Goal: Task Accomplishment & Management: Use online tool/utility

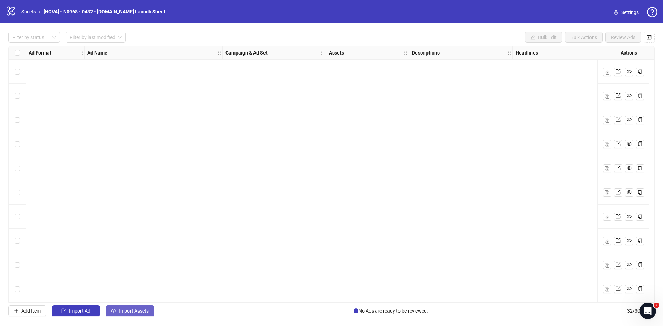
scroll to position [534, 0]
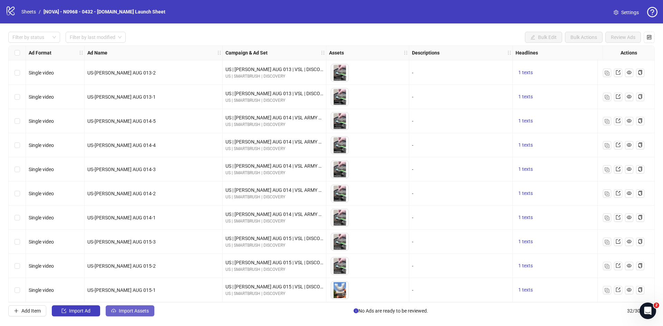
click at [115, 313] on icon "cloud-upload" at bounding box center [113, 311] width 5 height 5
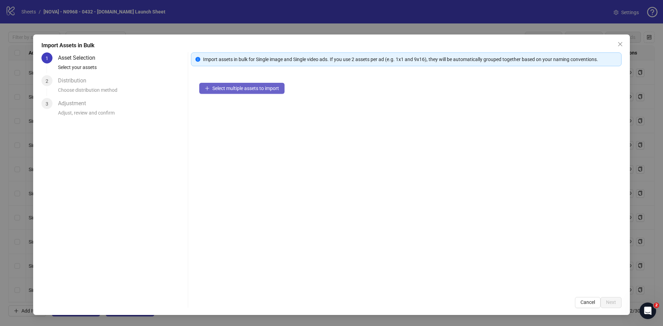
click at [232, 90] on span "Select multiple assets to import" at bounding box center [245, 89] width 67 height 6
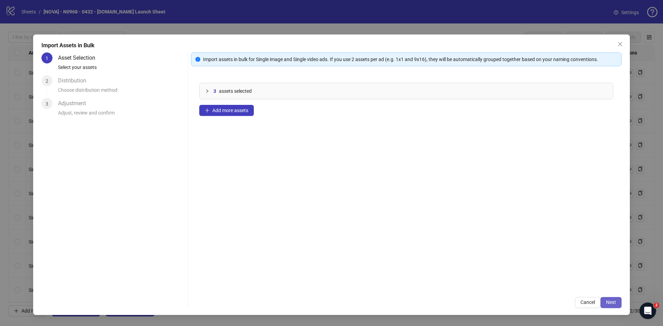
click at [610, 298] on button "Next" at bounding box center [611, 302] width 21 height 11
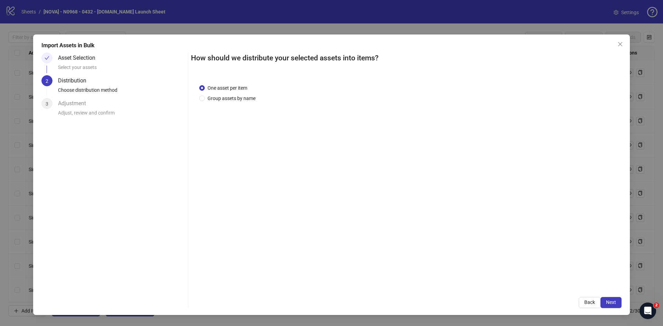
click at [610, 302] on span "Next" at bounding box center [611, 303] width 10 height 6
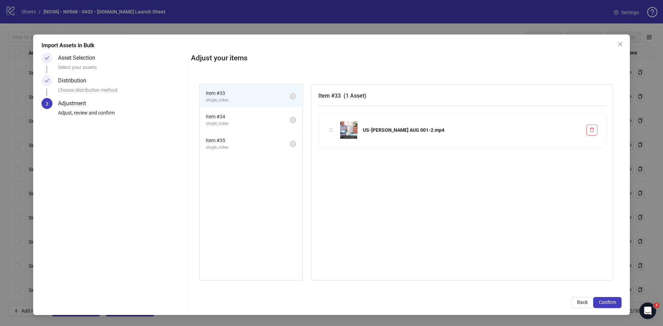
click at [610, 302] on span "Confirm" at bounding box center [607, 303] width 17 height 6
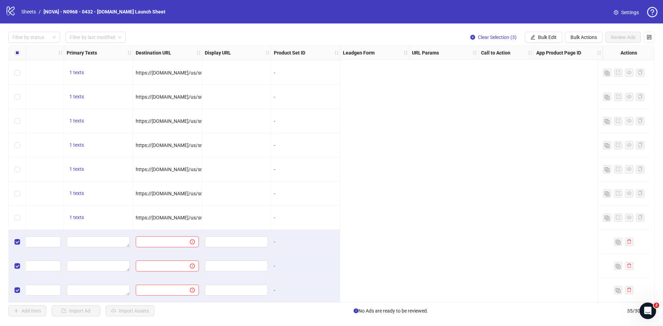
scroll to position [606, 0]
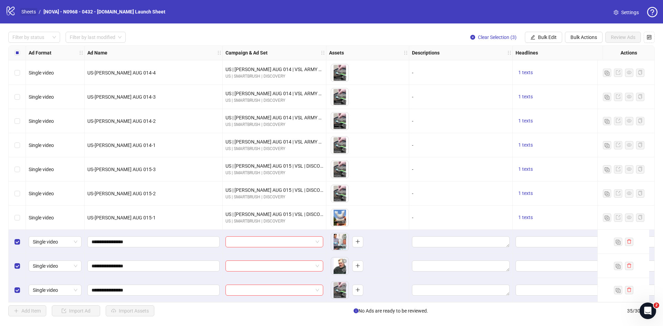
click at [30, 12] on link "Sheets" at bounding box center [28, 12] width 17 height 8
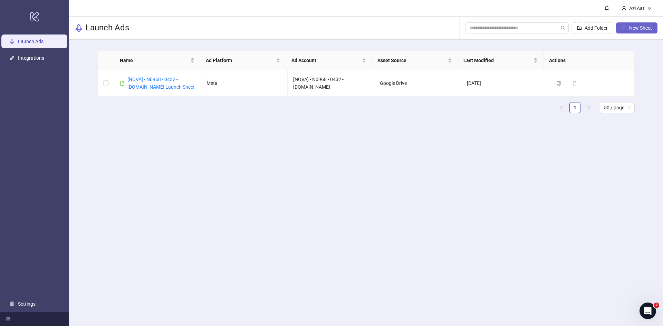
click at [637, 32] on button "New Sheet" at bounding box center [636, 27] width 41 height 11
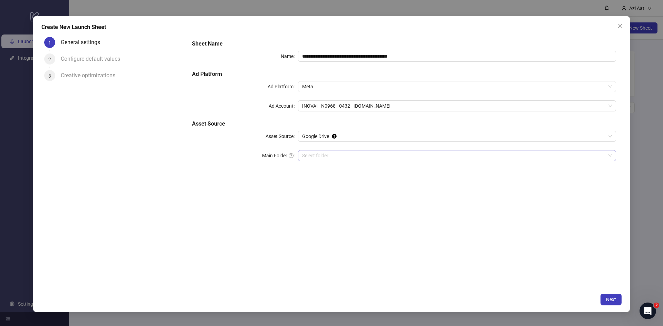
click at [335, 154] on input "Main Folder" at bounding box center [454, 156] width 304 height 10
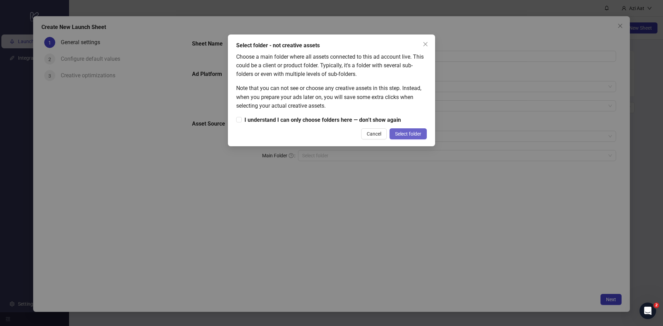
click at [398, 134] on span "Select folder" at bounding box center [408, 134] width 26 height 6
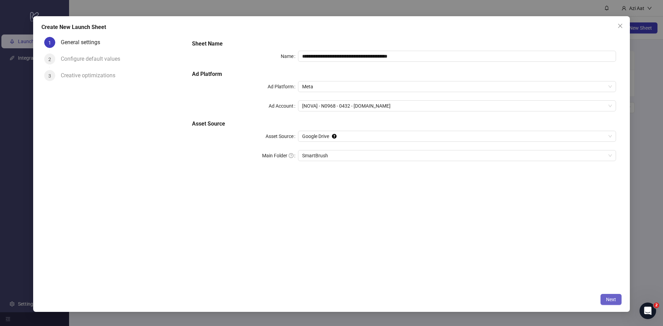
click at [605, 295] on button "Next" at bounding box center [611, 299] width 21 height 11
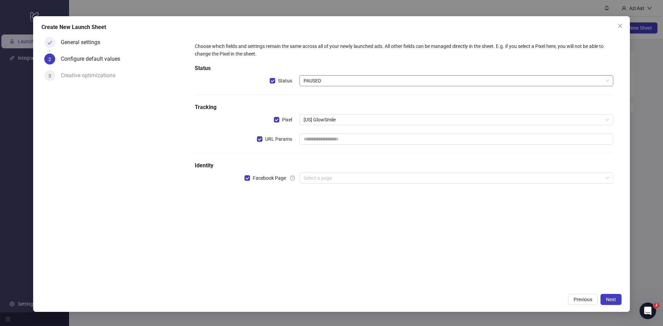
click at [311, 83] on span "PAUSED" at bounding box center [457, 81] width 306 height 10
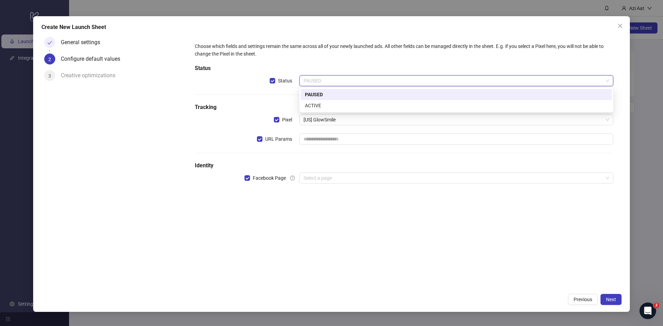
click at [317, 103] on div "ACTIVE" at bounding box center [456, 106] width 303 height 8
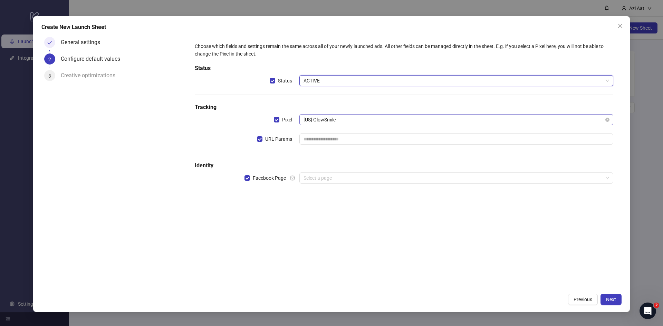
click at [317, 120] on span "[US] GlowSmile" at bounding box center [457, 120] width 306 height 10
click at [318, 120] on input "**" at bounding box center [453, 120] width 299 height 10
type input "**"
click at [314, 102] on div "Choose which fields and settings remain the same across all of your newly launc…" at bounding box center [404, 117] width 424 height 155
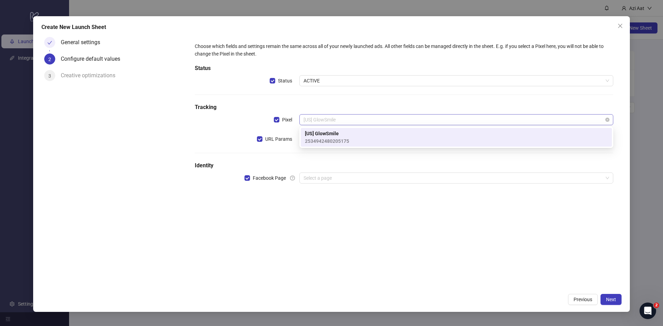
click at [318, 122] on span "[US] GlowSmile" at bounding box center [457, 120] width 306 height 10
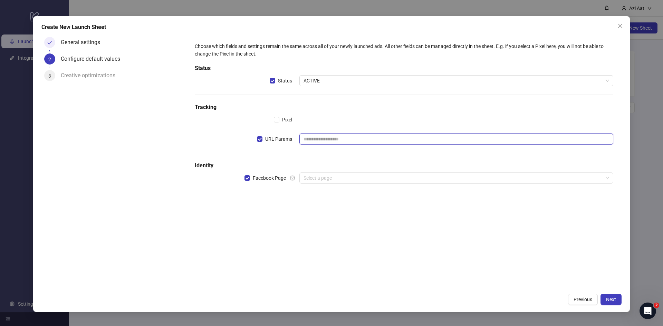
click at [324, 138] on input "text" at bounding box center [456, 139] width 314 height 11
click at [267, 142] on span "URL Params" at bounding box center [279, 139] width 32 height 8
click at [276, 179] on span "Facebook Page" at bounding box center [269, 178] width 39 height 8
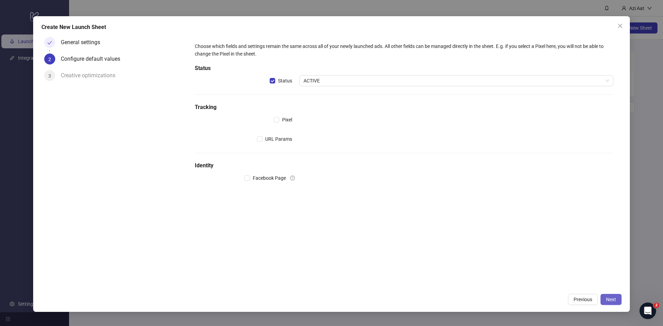
click at [613, 302] on span "Next" at bounding box center [611, 300] width 10 height 6
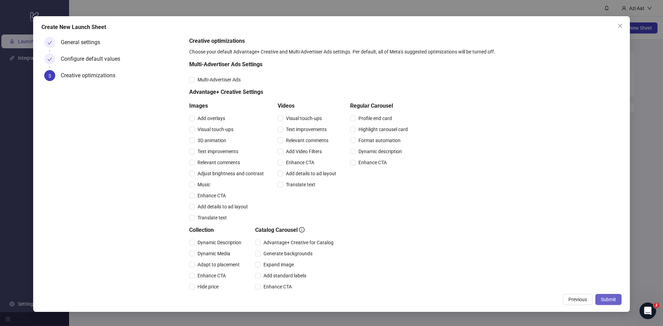
click at [612, 301] on span "Submit" at bounding box center [608, 300] width 15 height 6
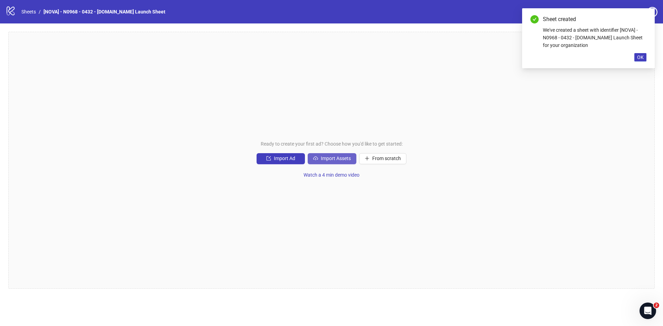
click at [337, 155] on button "Import Assets" at bounding box center [332, 158] width 49 height 11
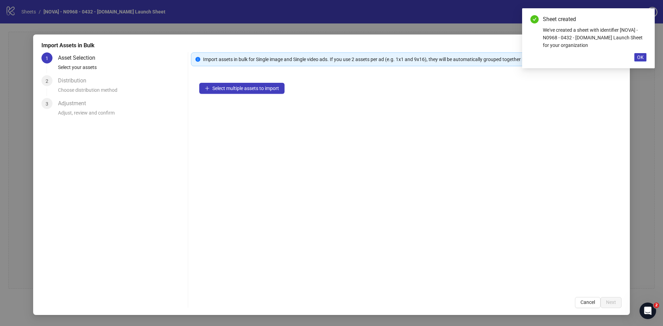
click at [227, 96] on div "Select multiple assets to import" at bounding box center [406, 182] width 431 height 215
click at [228, 93] on button "Select multiple assets to import" at bounding box center [241, 88] width 85 height 11
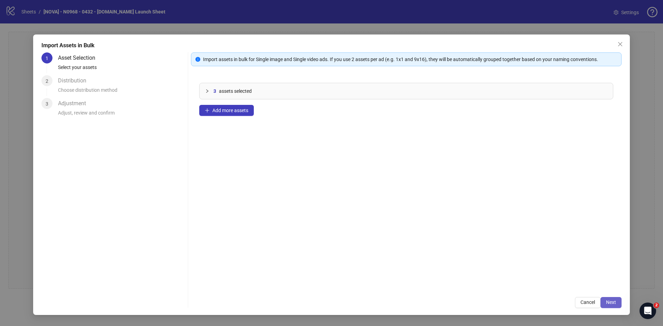
click at [606, 305] on button "Next" at bounding box center [611, 302] width 21 height 11
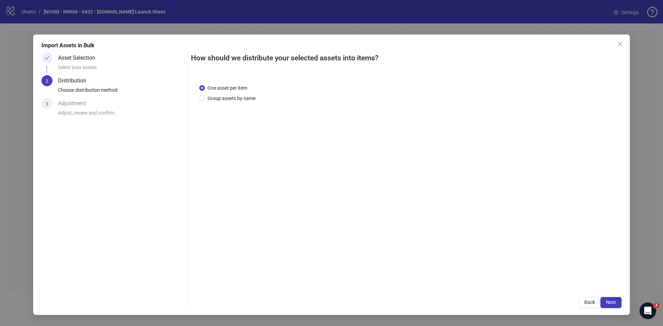
click at [614, 302] on span "Next" at bounding box center [611, 303] width 10 height 6
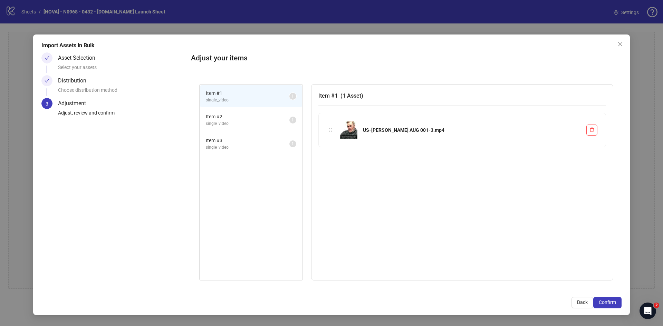
click at [614, 302] on span "Confirm" at bounding box center [607, 303] width 17 height 6
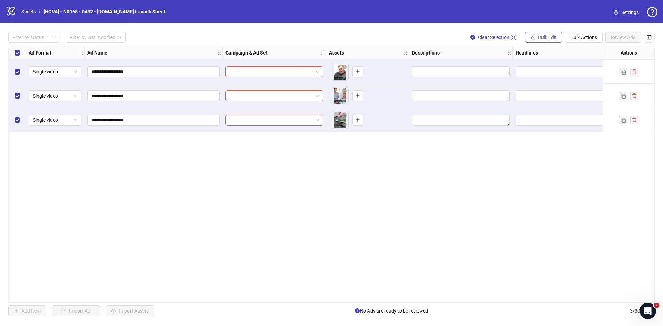
click at [541, 37] on span "Bulk Edit" at bounding box center [547, 38] width 19 height 6
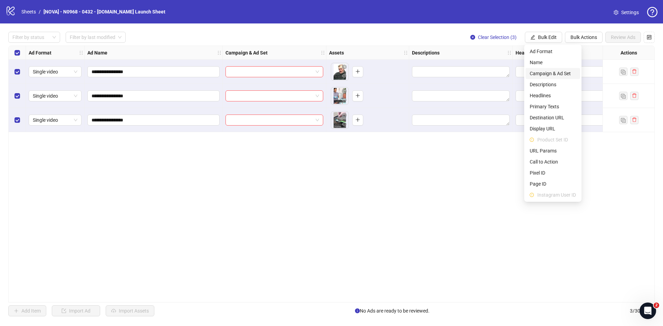
click at [549, 75] on span "Campaign & Ad Set" at bounding box center [553, 74] width 46 height 8
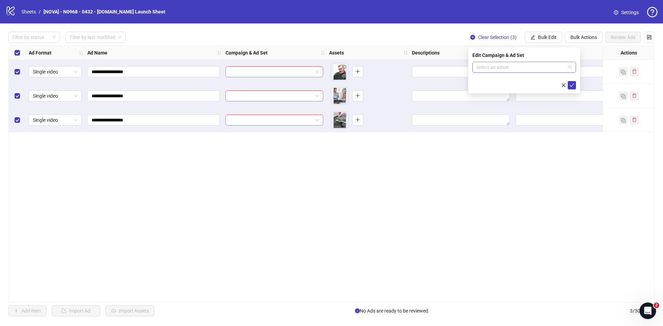
click at [513, 68] on input "search" at bounding box center [521, 67] width 89 height 10
paste input "**********"
type input "**********"
click at [515, 79] on div "UAC | [PERSON_NAME] AUG 001 | VSL | DISCOVERY" at bounding box center [517, 81] width 79 height 8
click at [573, 83] on icon "check" at bounding box center [572, 85] width 5 height 5
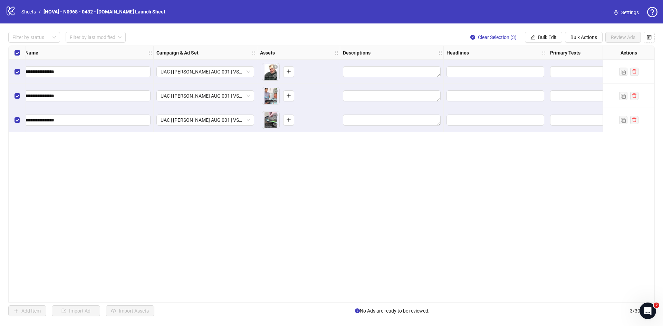
scroll to position [0, 173]
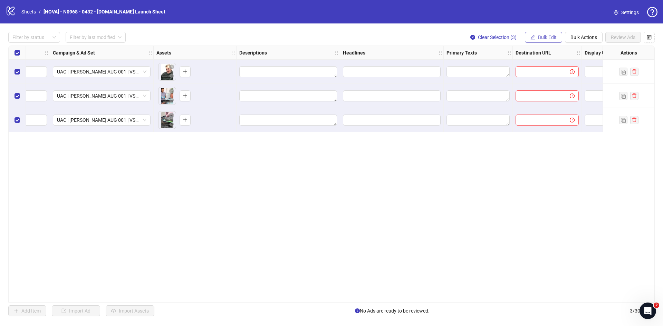
click at [537, 38] on button "Bulk Edit" at bounding box center [543, 37] width 37 height 11
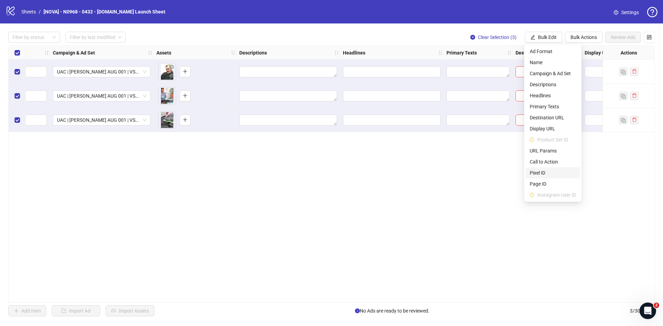
click at [549, 171] on span "Pixel ID" at bounding box center [553, 173] width 46 height 8
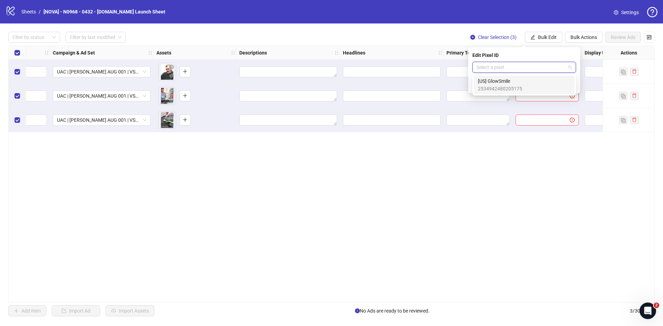
click at [484, 72] on input "search" at bounding box center [521, 67] width 89 height 10
click at [485, 69] on input "search" at bounding box center [521, 67] width 89 height 10
type input "****"
click at [445, 213] on div "**********" at bounding box center [331, 174] width 647 height 257
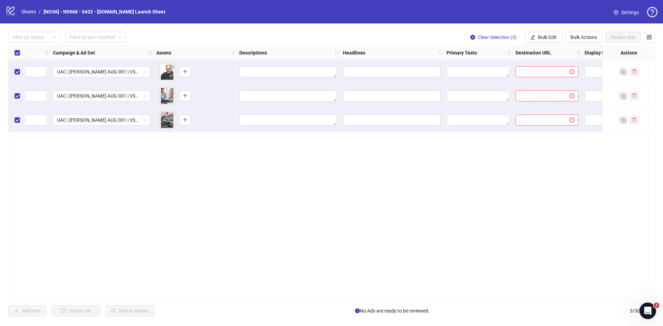
click at [622, 16] on span "Settings" at bounding box center [630, 13] width 18 height 8
click at [624, 12] on span "Settings" at bounding box center [630, 13] width 18 height 8
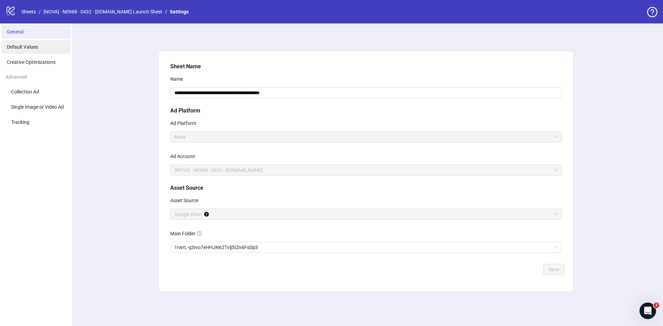
click at [34, 48] on span "Default Values" at bounding box center [22, 47] width 31 height 6
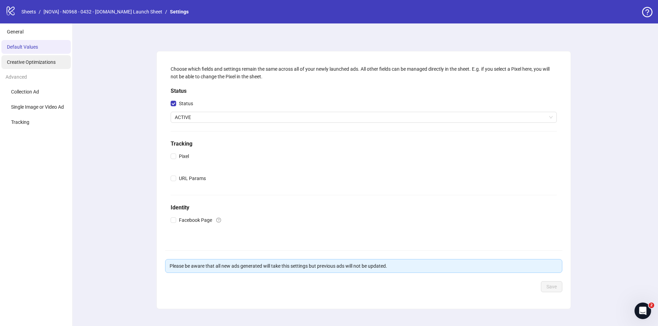
click at [31, 63] on span "Creative Optimizations" at bounding box center [31, 62] width 49 height 6
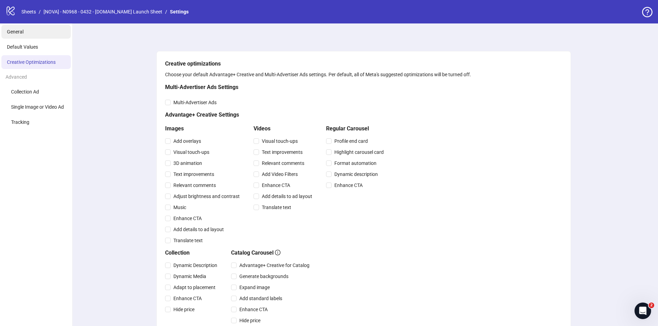
click at [31, 38] on li "General" at bounding box center [35, 32] width 69 height 14
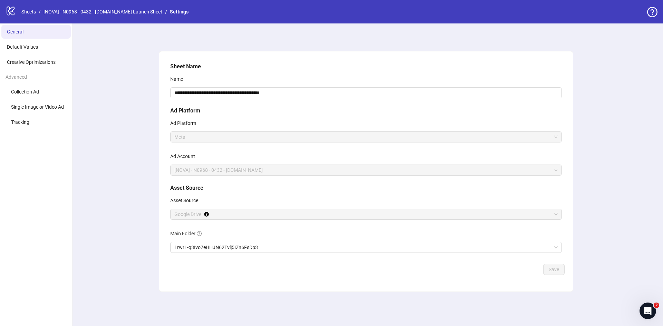
click at [655, 12] on icon "question-circle" at bounding box center [652, 12] width 10 height 10
click at [26, 120] on span "Tracking" at bounding box center [20, 123] width 18 height 6
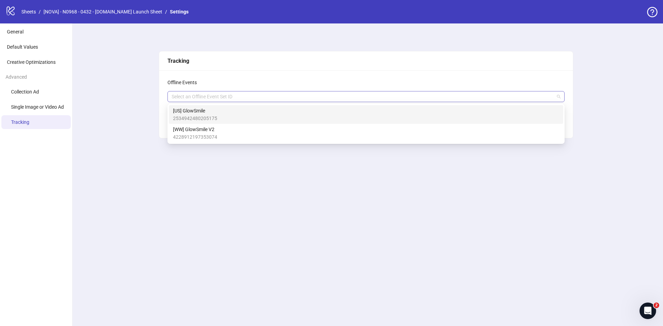
click at [249, 98] on div at bounding box center [362, 97] width 387 height 10
click at [216, 136] on span "4228912197353074" at bounding box center [195, 137] width 44 height 8
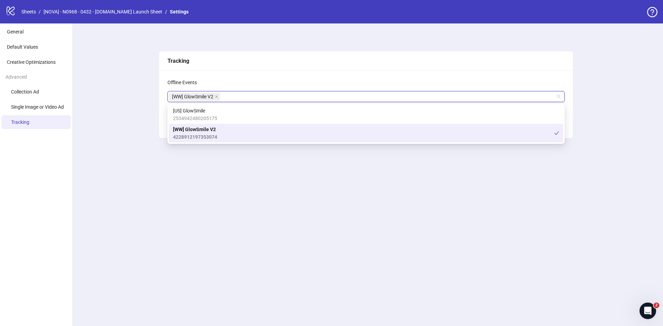
click at [479, 187] on div "Tracking Offline Events [WW] GlowSmile V2 + 0 ... Save" at bounding box center [366, 174] width 594 height 303
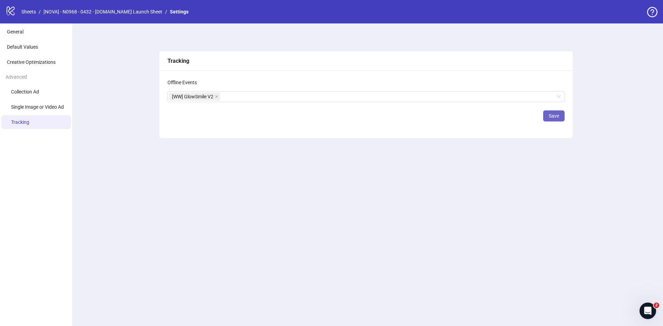
click at [551, 117] on span "Save" at bounding box center [554, 116] width 10 height 6
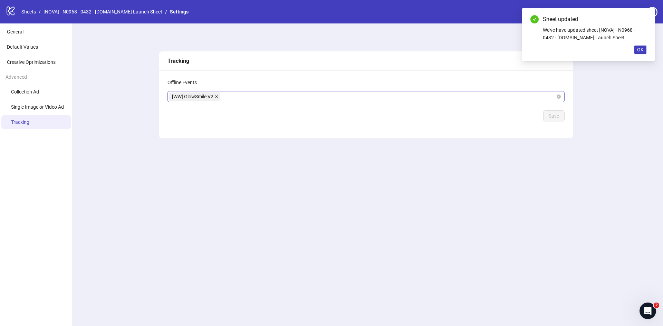
click at [218, 96] on icon "close" at bounding box center [216, 96] width 3 height 3
click at [569, 119] on div "Offline Events Select an Offline Event Set ID Save" at bounding box center [366, 104] width 414 height 68
click at [558, 117] on span "Save" at bounding box center [554, 116] width 10 height 6
click at [162, 146] on div "Tracking Offline Events Select an Offline Event Set ID Save" at bounding box center [366, 174] width 594 height 303
click at [18, 9] on div "logo/logo-mobile Sheets / [NOVA] - N0968 - 0432 - glowsmile.nl Launch Sheet / S…" at bounding box center [99, 12] width 186 height 12
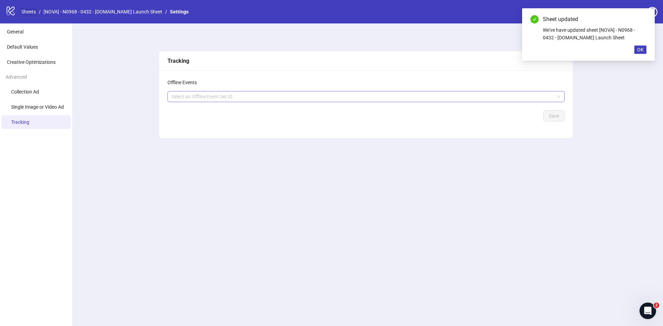
click at [25, 11] on link "Sheets" at bounding box center [28, 12] width 17 height 8
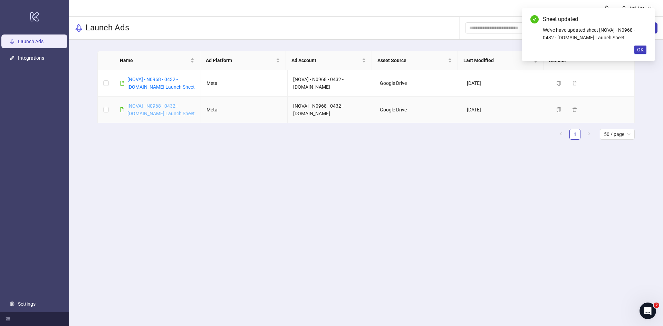
click at [173, 113] on link "[NOVA] - N0968 - 0432 - [DOMAIN_NAME] Launch Sheet" at bounding box center [160, 109] width 67 height 13
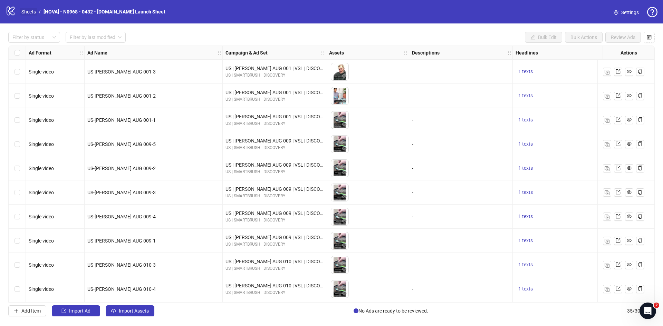
click at [29, 12] on link "Sheets" at bounding box center [28, 12] width 17 height 8
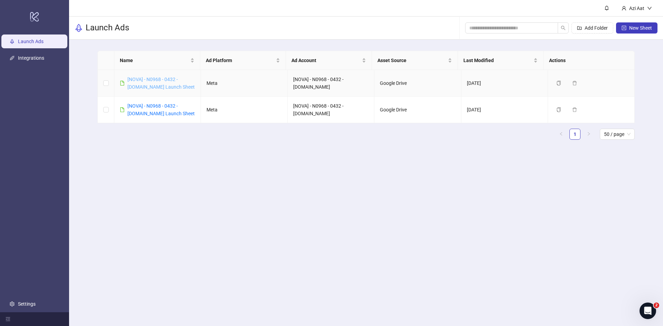
click at [131, 77] on link "[NOVA] - N0968 - 0432 - [DOMAIN_NAME] Launch Sheet" at bounding box center [160, 83] width 67 height 13
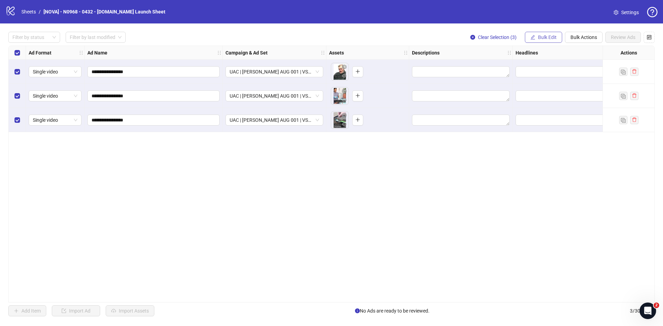
click at [553, 38] on span "Bulk Edit" at bounding box center [547, 38] width 19 height 6
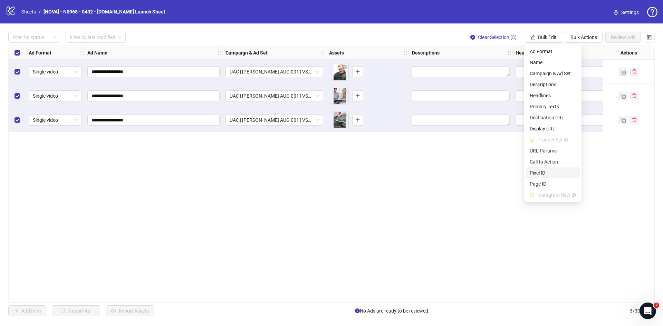
click at [543, 170] on span "Pixel ID" at bounding box center [553, 173] width 46 height 8
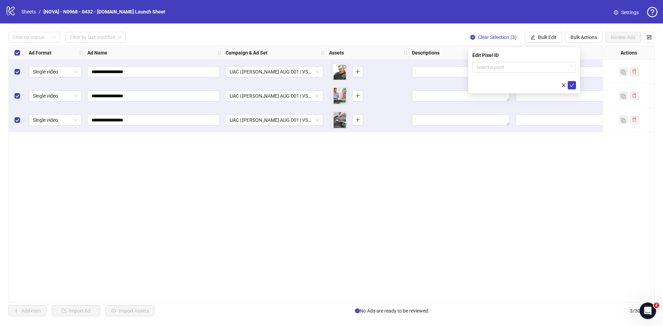
click at [525, 74] on form "Select a pixel" at bounding box center [525, 76] width 104 height 28
click at [524, 70] on input "search" at bounding box center [521, 67] width 89 height 10
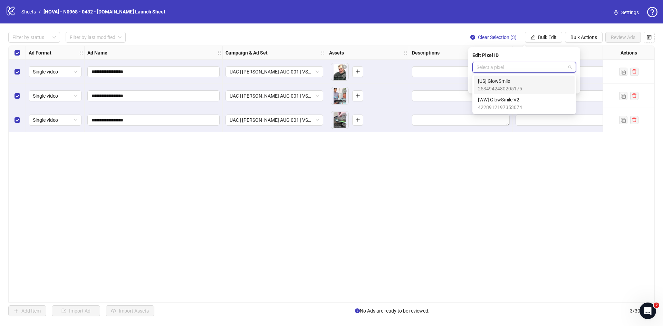
click at [515, 97] on span "[WW] GlowSmile V2" at bounding box center [500, 100] width 44 height 8
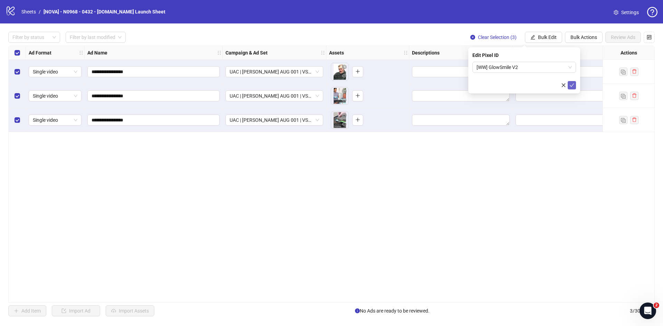
click at [574, 81] on button "submit" at bounding box center [572, 85] width 8 height 8
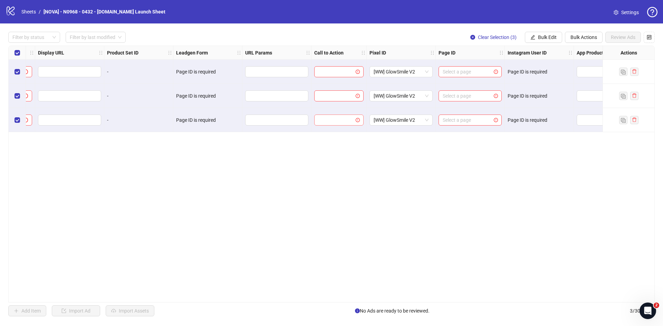
scroll to position [0, 725]
click at [565, 34] on button "Bulk Actions" at bounding box center [584, 37] width 38 height 11
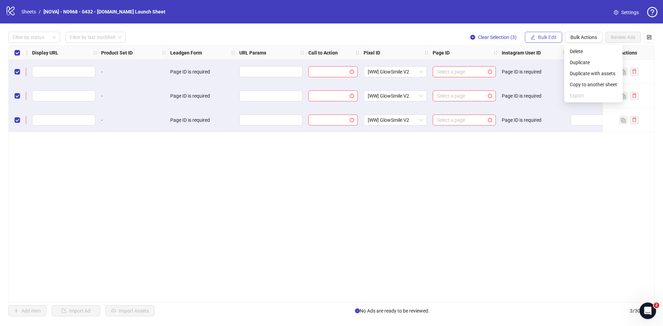
click at [556, 34] on button "Bulk Edit" at bounding box center [543, 37] width 37 height 11
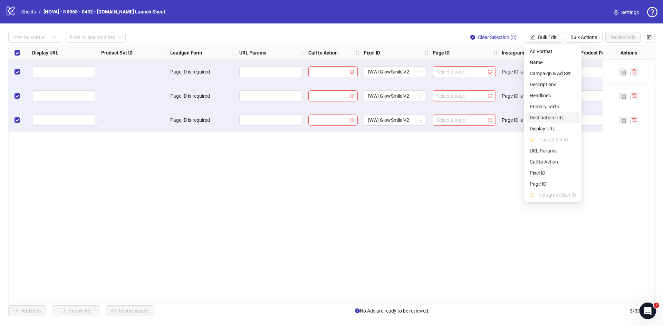
click at [551, 115] on span "Destination URL" at bounding box center [553, 118] width 46 height 8
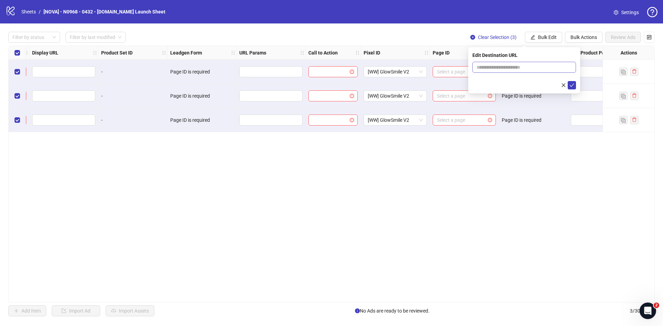
click at [507, 72] on span at bounding box center [525, 67] width 104 height 11
click at [506, 68] on input "text" at bounding box center [522, 68] width 90 height 8
paste input "**********"
type input "**********"
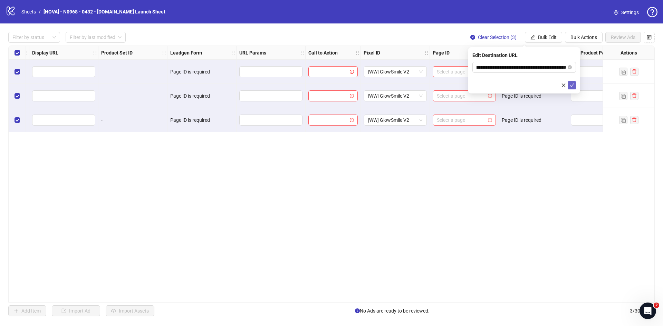
scroll to position [0, 0]
click at [571, 84] on icon "check" at bounding box center [572, 85] width 5 height 5
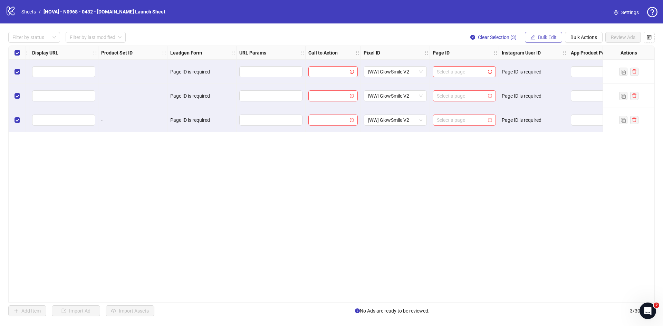
click at [536, 37] on button "Bulk Edit" at bounding box center [543, 37] width 37 height 11
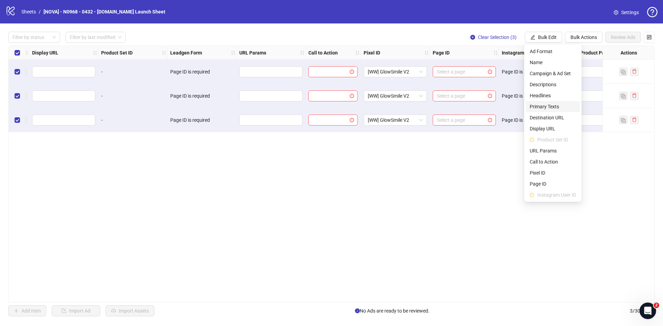
click at [546, 105] on span "Primary Texts" at bounding box center [553, 107] width 46 height 8
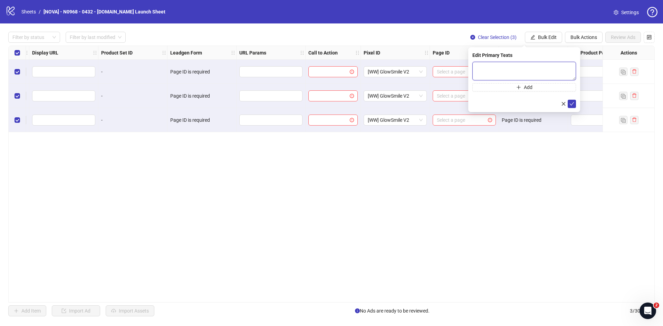
click at [504, 72] on textarea at bounding box center [525, 71] width 104 height 19
paste textarea "**********"
drag, startPoint x: 497, startPoint y: 68, endPoint x: 516, endPoint y: 69, distance: 19.4
click at [516, 69] on textarea "**********" at bounding box center [525, 71] width 104 height 19
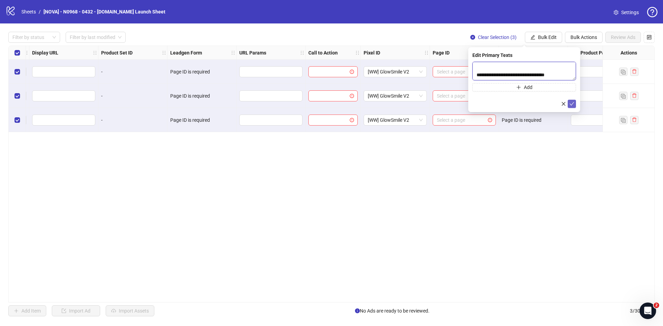
type textarea "**********"
click at [573, 102] on icon "check" at bounding box center [572, 104] width 5 height 5
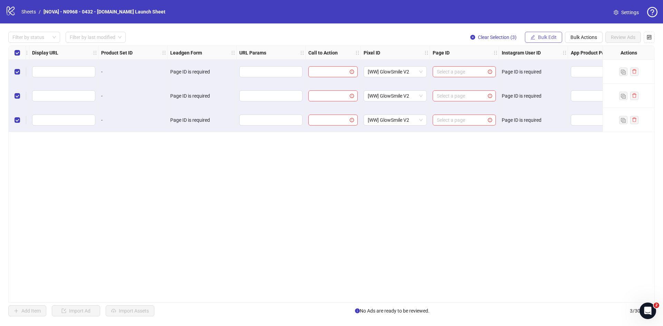
click at [553, 40] on span "Bulk Edit" at bounding box center [547, 38] width 19 height 6
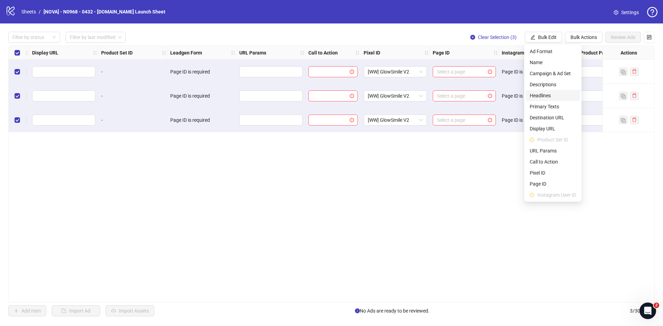
click at [545, 95] on span "Headlines" at bounding box center [553, 96] width 46 height 8
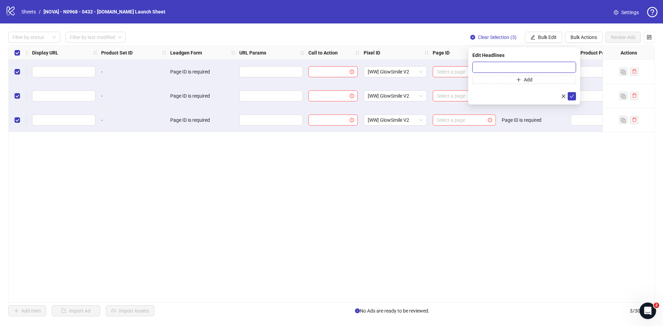
click at [503, 66] on input "text" at bounding box center [525, 67] width 104 height 11
paste input "**********"
type input "**********"
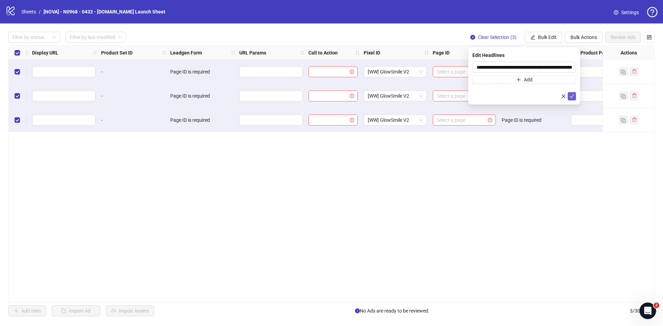
click at [572, 94] on icon "check" at bounding box center [572, 96] width 5 height 5
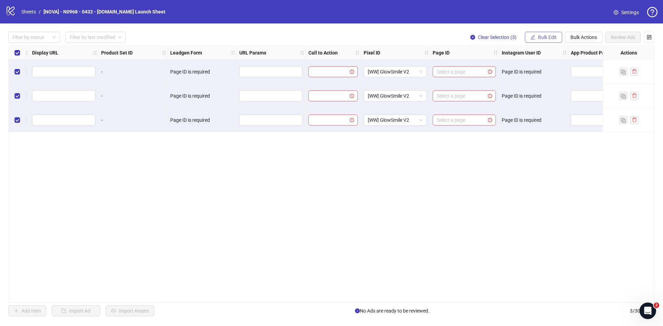
click at [538, 38] on span "Bulk Edit" at bounding box center [547, 38] width 19 height 6
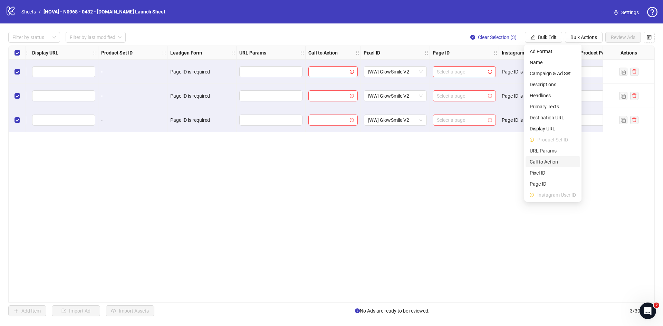
click at [550, 164] on span "Call to Action" at bounding box center [553, 162] width 46 height 8
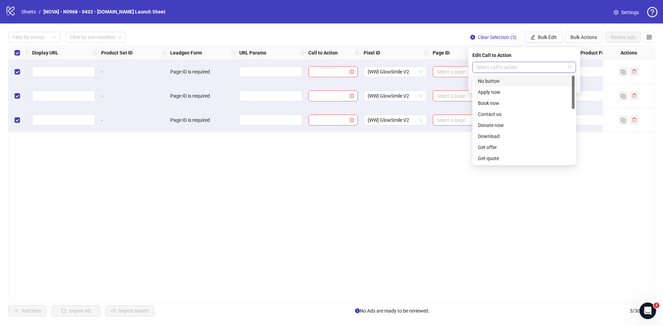
click at [514, 69] on input "search" at bounding box center [521, 67] width 89 height 10
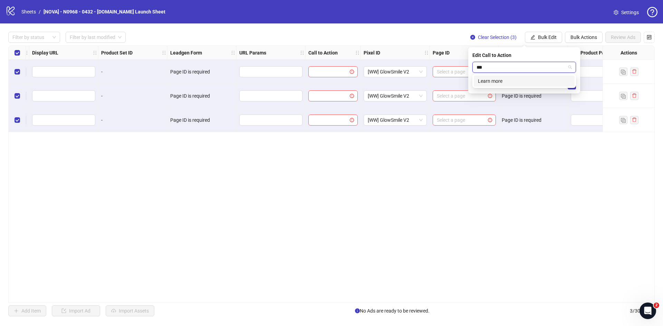
type input "****"
click at [511, 80] on div "Learn more" at bounding box center [524, 81] width 93 height 8
click at [574, 84] on icon "check" at bounding box center [572, 85] width 5 height 5
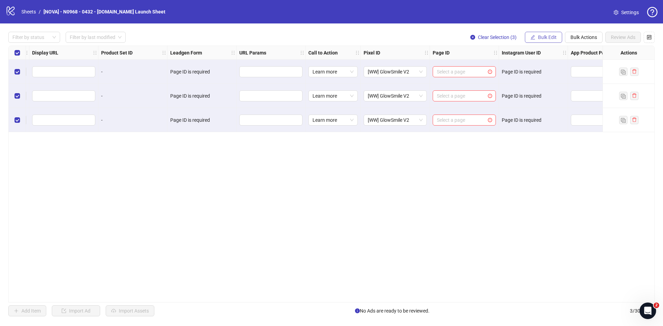
click at [546, 38] on span "Bulk Edit" at bounding box center [547, 38] width 19 height 6
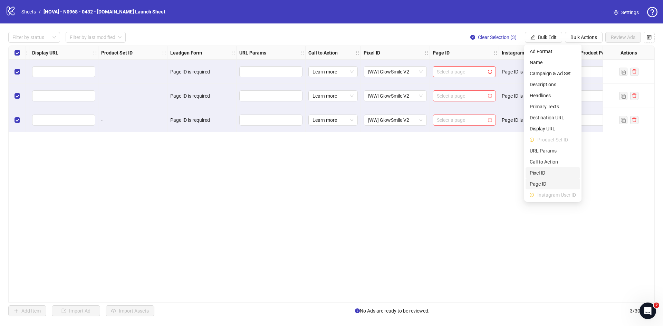
click at [543, 181] on span "Page ID" at bounding box center [553, 184] width 46 height 8
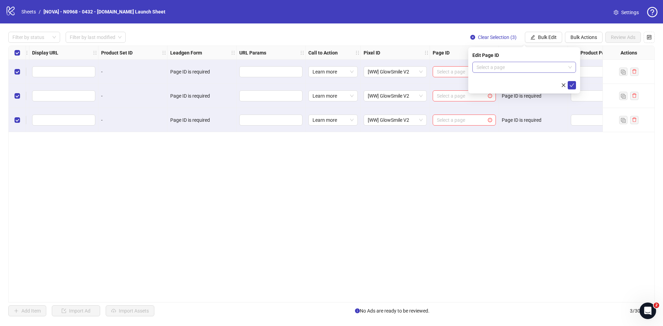
click at [505, 67] on input "search" at bounding box center [521, 67] width 89 height 10
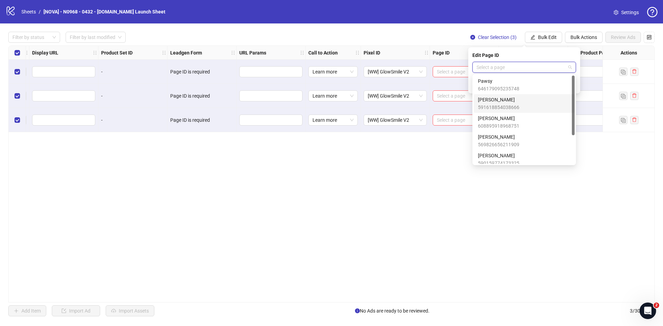
click at [507, 98] on span "Joseph Woods" at bounding box center [498, 100] width 41 height 8
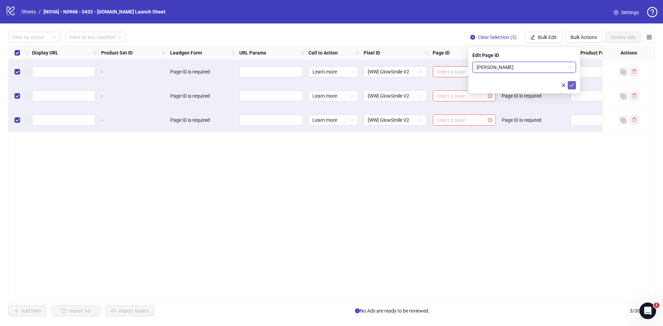
click at [568, 86] on button "submit" at bounding box center [572, 85] width 8 height 8
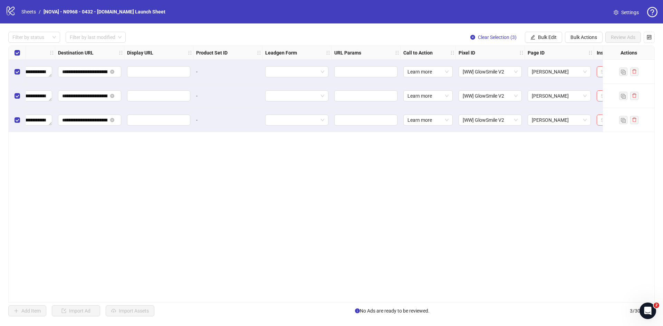
scroll to position [0, 760]
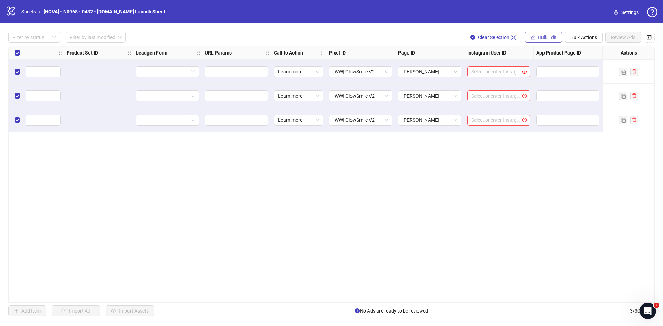
click at [545, 36] on span "Bulk Edit" at bounding box center [547, 38] width 19 height 6
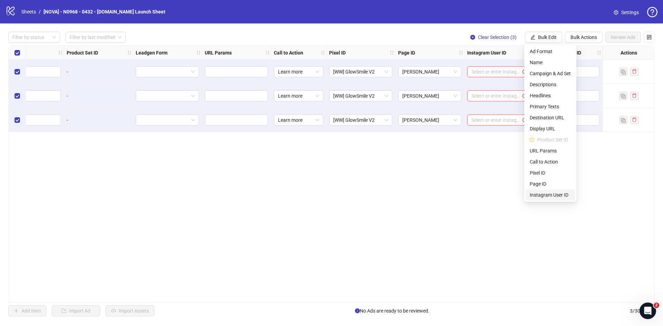
click at [539, 192] on span "Instagram User ID" at bounding box center [550, 195] width 41 height 8
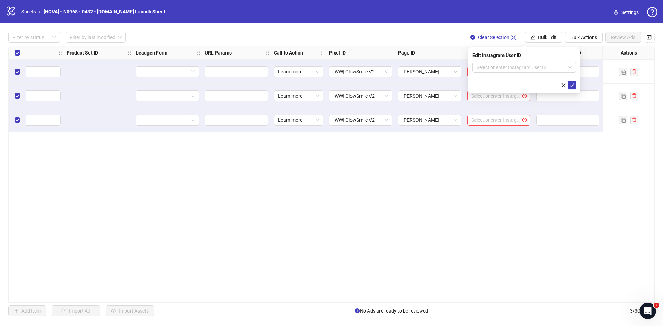
click at [503, 74] on form "Select or enter Instagram User ID" at bounding box center [525, 76] width 104 height 28
click at [501, 70] on input "search" at bounding box center [521, 67] width 89 height 10
click at [507, 79] on div "Use Facebook Page" at bounding box center [524, 81] width 93 height 8
click at [568, 82] on button "button" at bounding box center [564, 85] width 8 height 8
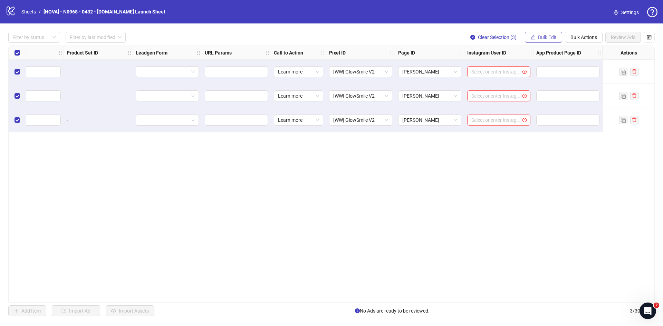
click at [527, 39] on button "Bulk Edit" at bounding box center [543, 37] width 37 height 11
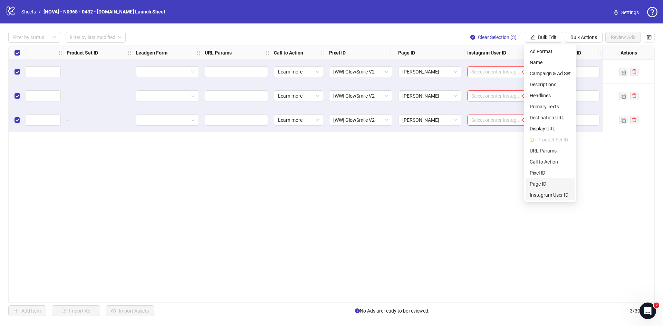
click at [544, 195] on span "Instagram User ID" at bounding box center [550, 195] width 41 height 8
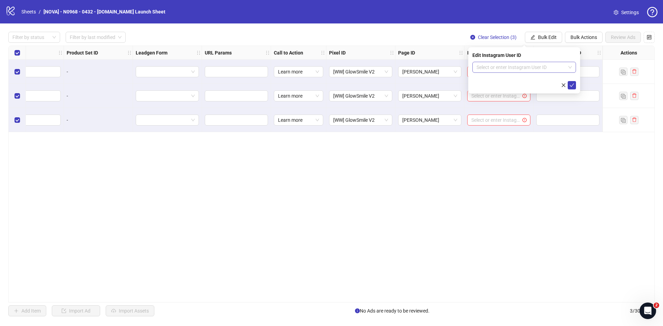
click at [522, 68] on input "search" at bounding box center [521, 67] width 89 height 10
click at [522, 80] on div "Use Facebook Page" at bounding box center [524, 81] width 93 height 8
click at [572, 84] on icon "check" at bounding box center [572, 85] width 5 height 5
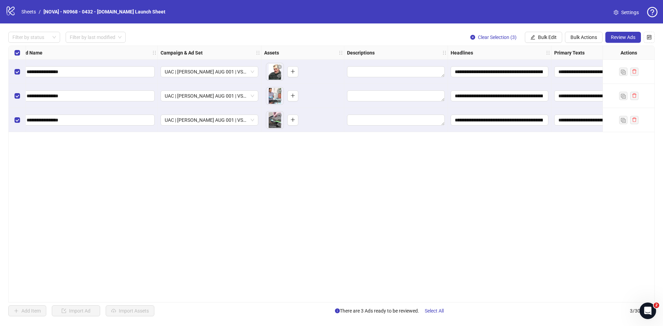
scroll to position [0, 0]
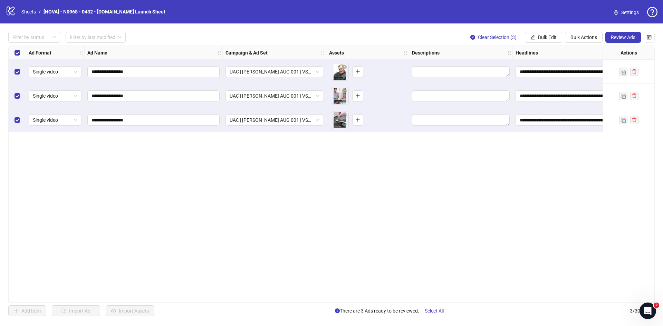
click at [629, 30] on div "**********" at bounding box center [331, 174] width 663 height 302
click at [627, 36] on span "Review Ads" at bounding box center [623, 38] width 25 height 6
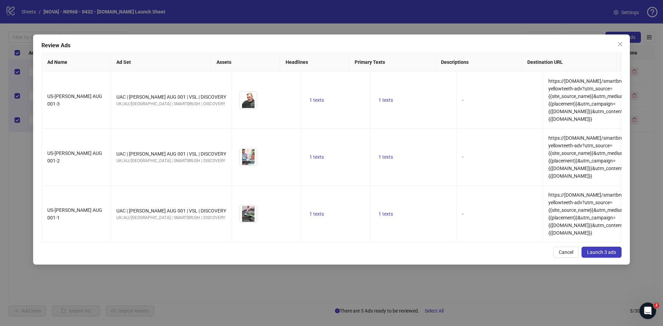
click at [619, 38] on div "Review Ads Ad Name Ad Set Assets Headlines Primary Texts Descriptions Destinati…" at bounding box center [331, 150] width 597 height 230
click at [618, 42] on icon "close" at bounding box center [621, 44] width 6 height 6
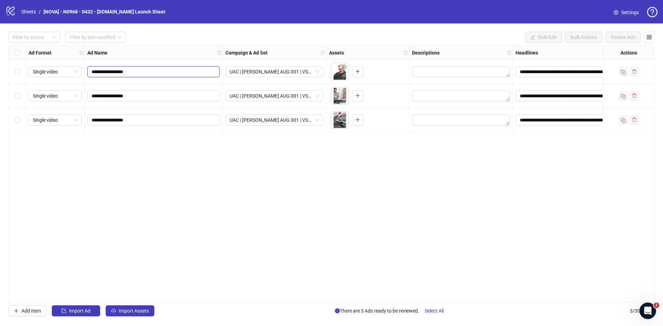
click at [95, 73] on input "**********" at bounding box center [153, 72] width 123 height 8
type input "**********"
drag, startPoint x: 100, startPoint y: 73, endPoint x: 93, endPoint y: 73, distance: 7.6
click at [93, 73] on input "**********" at bounding box center [153, 72] width 123 height 8
drag, startPoint x: 96, startPoint y: 98, endPoint x: 84, endPoint y: 97, distance: 12.1
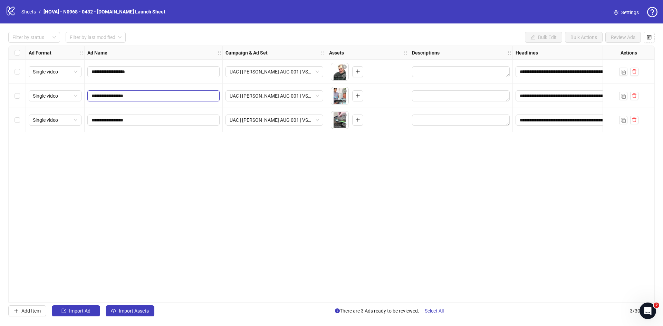
paste input "*"
type input "**********"
drag, startPoint x: 97, startPoint y: 118, endPoint x: 81, endPoint y: 119, distance: 15.9
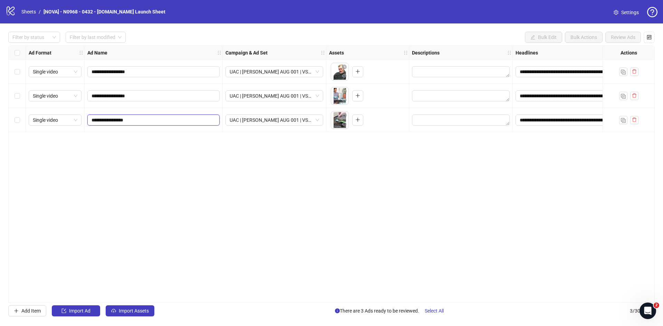
paste input "*"
type input "**********"
click at [144, 156] on div "**********" at bounding box center [331, 174] width 647 height 257
click at [122, 312] on span "Import Assets" at bounding box center [134, 311] width 30 height 6
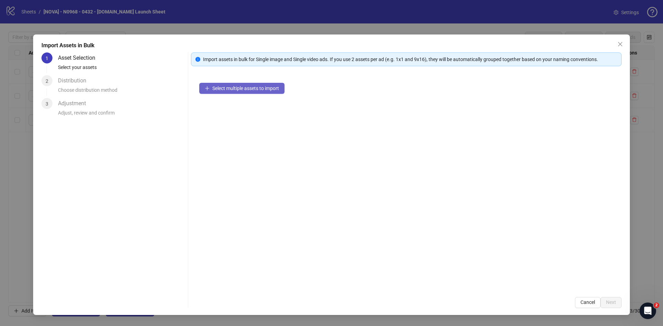
click at [235, 85] on button "Select multiple assets to import" at bounding box center [241, 88] width 85 height 11
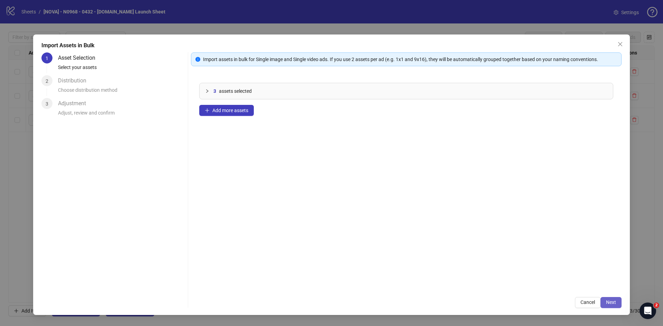
click at [614, 302] on span "Next" at bounding box center [611, 303] width 10 height 6
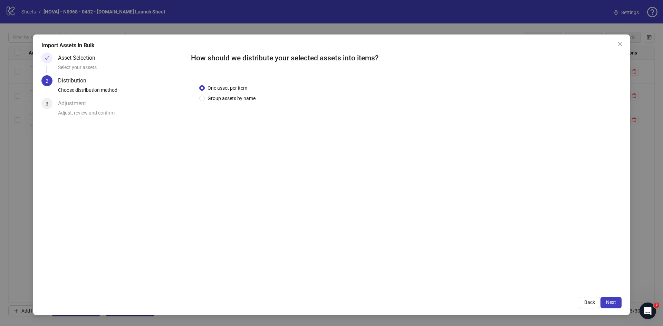
click at [614, 302] on span "Next" at bounding box center [611, 303] width 10 height 6
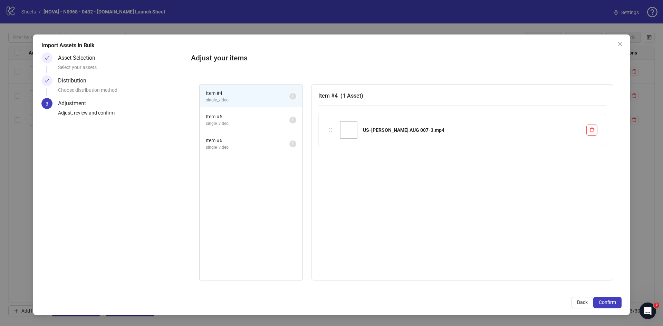
click at [614, 302] on span "Confirm" at bounding box center [607, 303] width 17 height 6
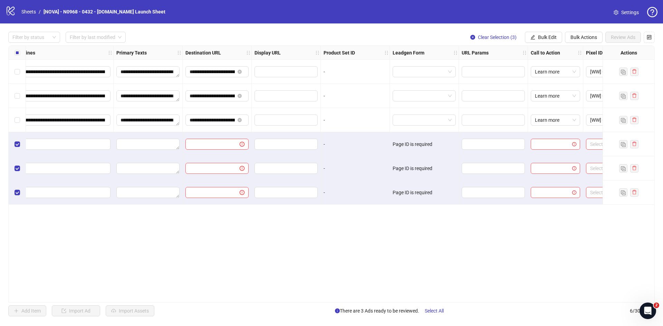
scroll to position [0, 484]
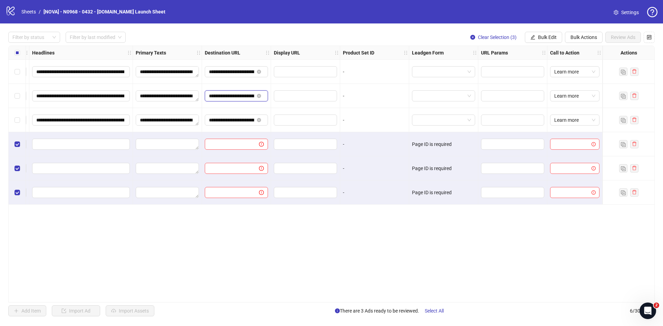
click at [229, 97] on input "**********" at bounding box center [231, 96] width 45 height 8
click at [225, 147] on input "text" at bounding box center [229, 145] width 40 height 8
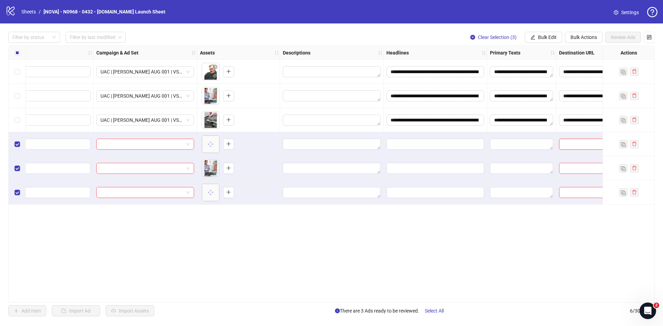
scroll to position [0, 0]
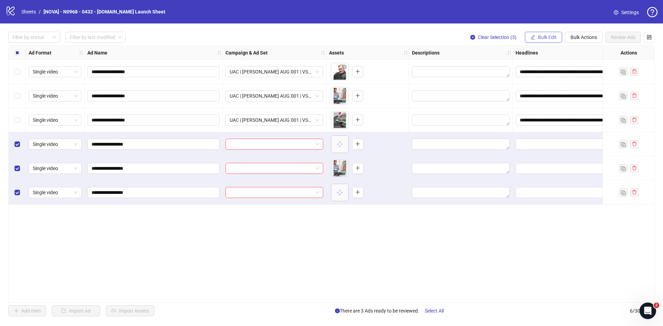
click at [546, 35] on span "Bulk Edit" at bounding box center [547, 38] width 19 height 6
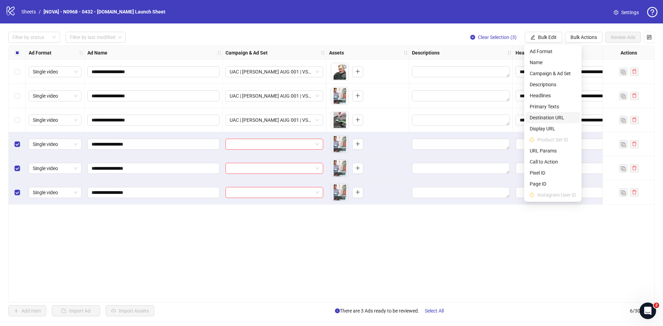
click at [551, 118] on span "Destination URL" at bounding box center [553, 118] width 46 height 8
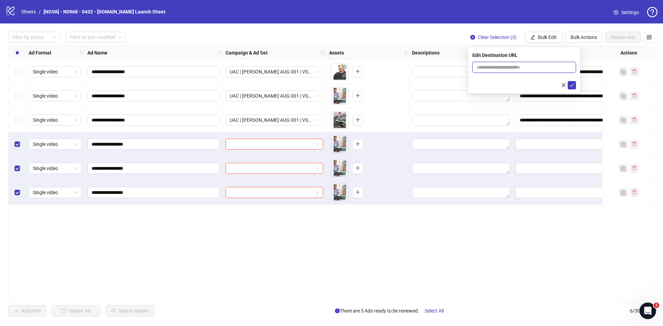
click at [486, 69] on input "text" at bounding box center [522, 68] width 90 height 8
paste input "**********"
type input "**********"
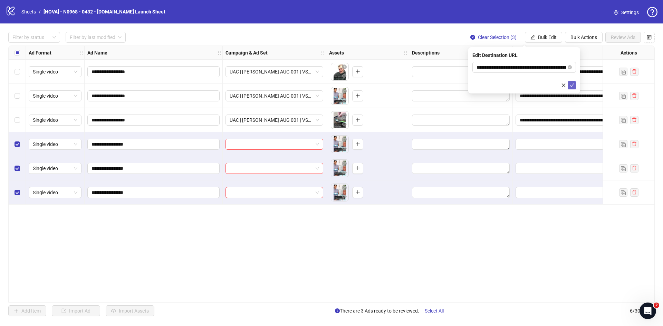
click at [574, 85] on icon "check" at bounding box center [572, 85] width 5 height 5
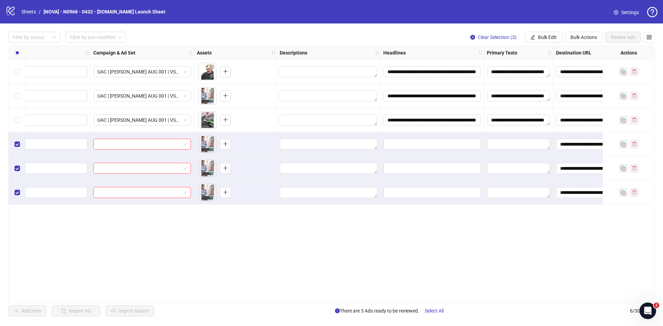
scroll to position [0, 173]
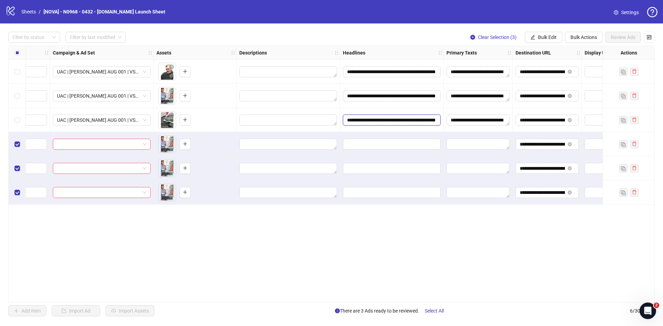
click at [405, 119] on input "**********" at bounding box center [391, 120] width 88 height 8
click at [472, 123] on textarea "**********" at bounding box center [478, 120] width 63 height 11
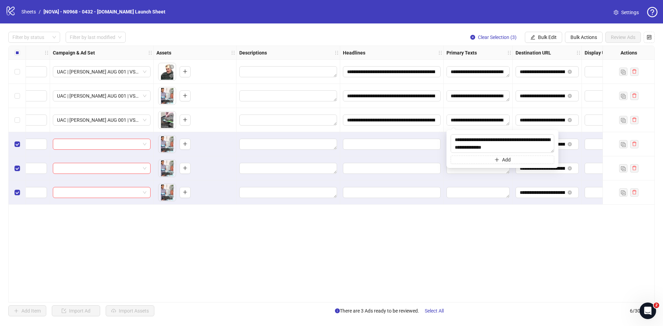
scroll to position [38, 0]
click at [545, 35] on span "Bulk Edit" at bounding box center [547, 38] width 19 height 6
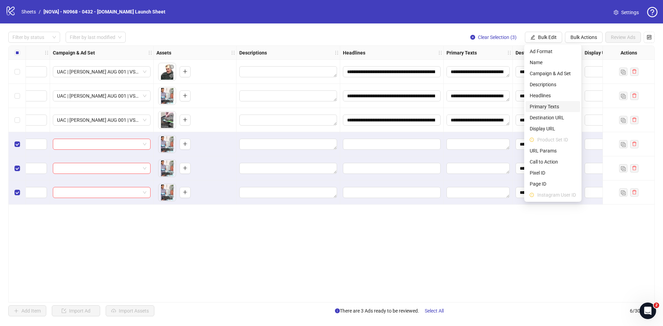
click at [545, 107] on span "Primary Texts" at bounding box center [553, 107] width 46 height 8
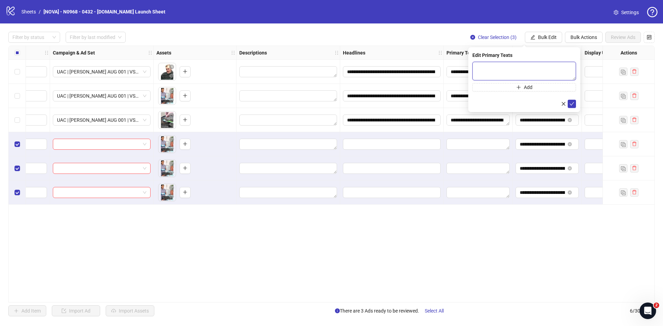
click at [506, 67] on textarea at bounding box center [525, 71] width 104 height 19
paste textarea "**********"
drag, startPoint x: 516, startPoint y: 68, endPoint x: 498, endPoint y: 70, distance: 18.1
click at [498, 70] on textarea "**********" at bounding box center [525, 71] width 104 height 19
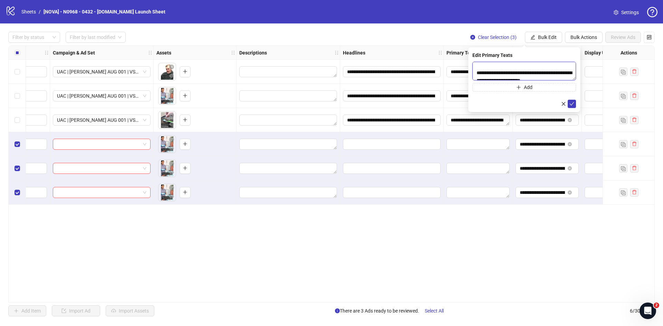
scroll to position [35, 0]
type textarea "**********"
click at [572, 102] on icon "check" at bounding box center [572, 104] width 5 height 5
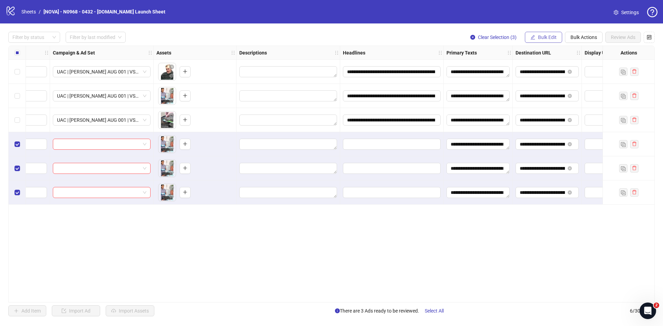
click at [547, 38] on span "Bulk Edit" at bounding box center [547, 38] width 19 height 6
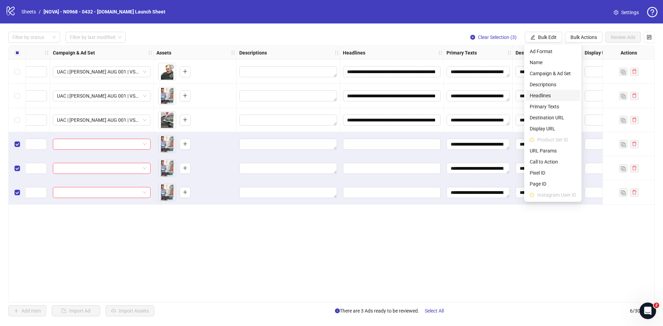
click at [546, 94] on span "Headlines" at bounding box center [553, 96] width 46 height 8
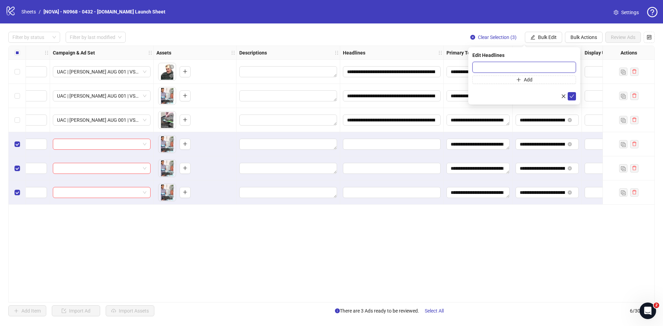
click at [530, 67] on input "text" at bounding box center [525, 67] width 104 height 11
paste input "**********"
type input "**********"
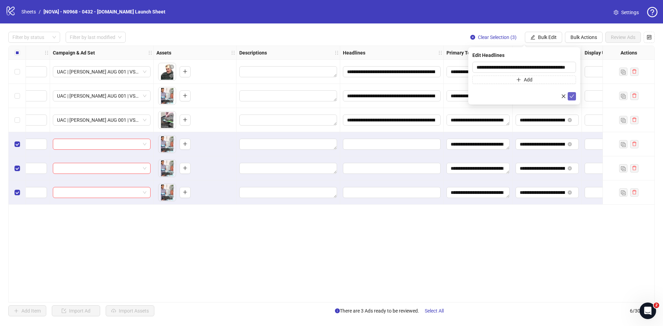
click at [570, 93] on button "submit" at bounding box center [572, 96] width 8 height 8
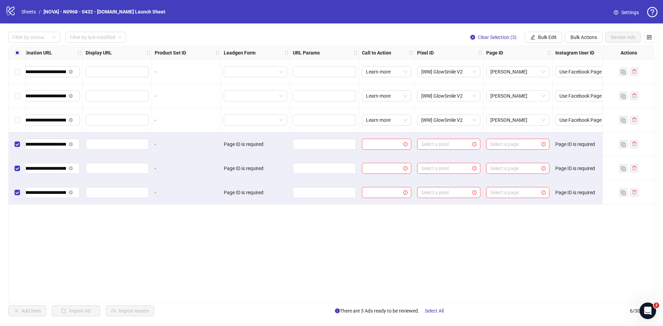
scroll to position [0, 691]
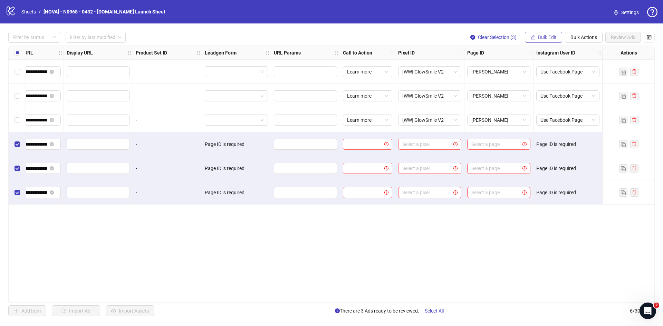
click at [535, 41] on button "Bulk Edit" at bounding box center [543, 37] width 37 height 11
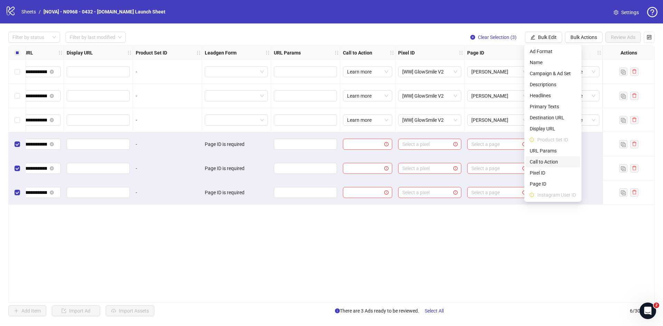
click at [541, 160] on span "Call to Action" at bounding box center [553, 162] width 46 height 8
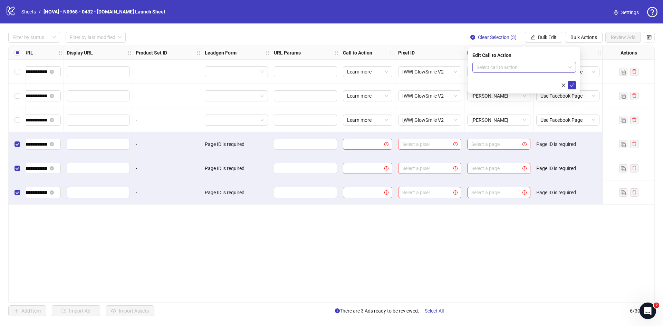
click at [516, 69] on input "search" at bounding box center [521, 67] width 89 height 10
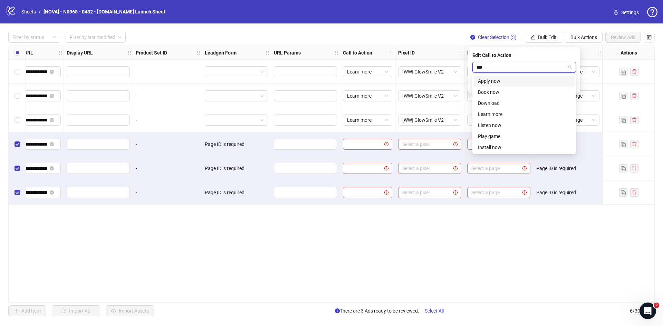
type input "****"
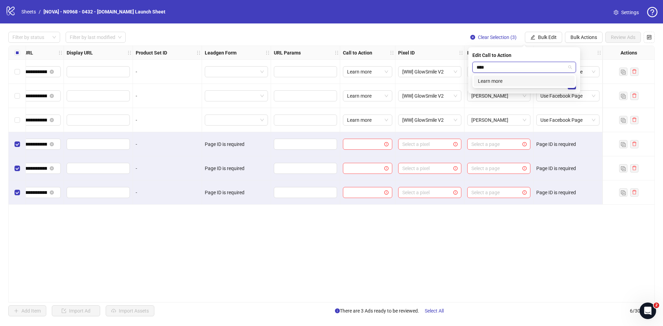
click at [514, 79] on div "Learn more" at bounding box center [524, 81] width 93 height 8
click at [572, 83] on icon "check" at bounding box center [572, 85] width 5 height 5
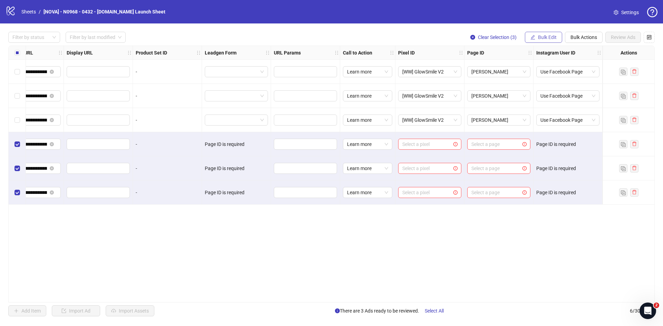
click at [549, 36] on span "Bulk Edit" at bounding box center [547, 38] width 19 height 6
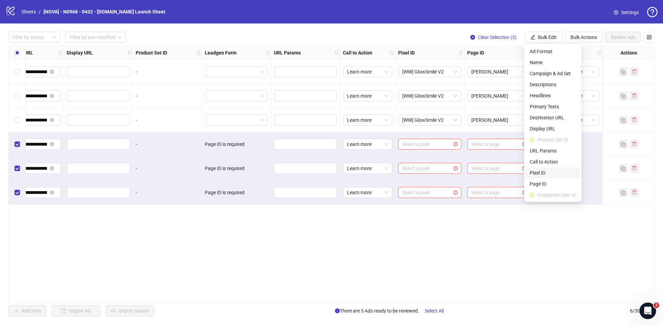
click at [544, 173] on span "Pixel ID" at bounding box center [553, 173] width 46 height 8
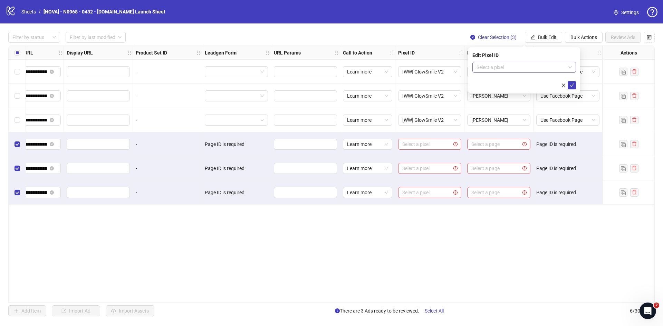
click at [517, 65] on input "search" at bounding box center [521, 67] width 89 height 10
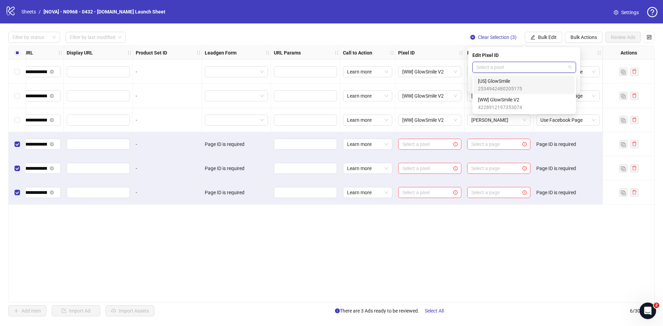
click at [514, 99] on span "[WW] GlowSmile V2" at bounding box center [500, 100] width 44 height 8
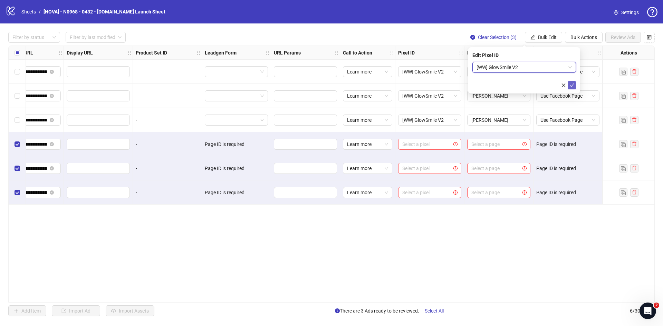
click at [570, 87] on icon "check" at bounding box center [572, 85] width 5 height 5
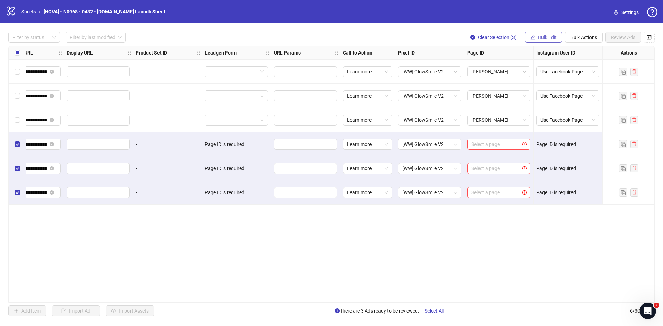
click at [527, 35] on button "Bulk Edit" at bounding box center [543, 37] width 37 height 11
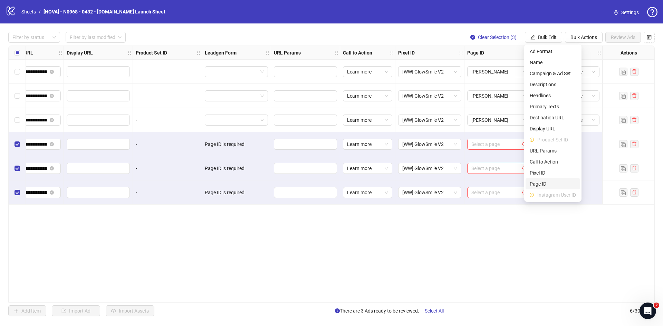
click at [539, 181] on span "Page ID" at bounding box center [553, 184] width 46 height 8
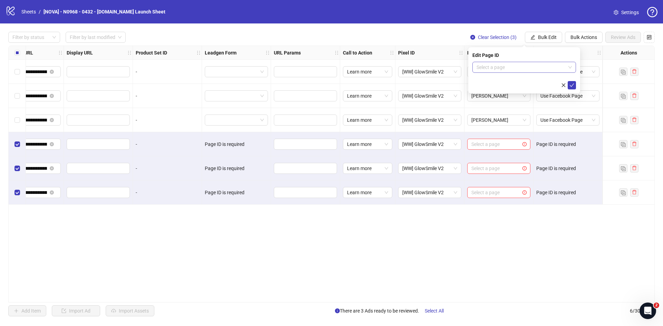
drag, startPoint x: 525, startPoint y: 56, endPoint x: 522, endPoint y: 69, distance: 13.1
click at [524, 60] on div "Edit Page ID Select a page" at bounding box center [524, 70] width 112 height 46
click at [522, 69] on input "search" at bounding box center [521, 67] width 89 height 10
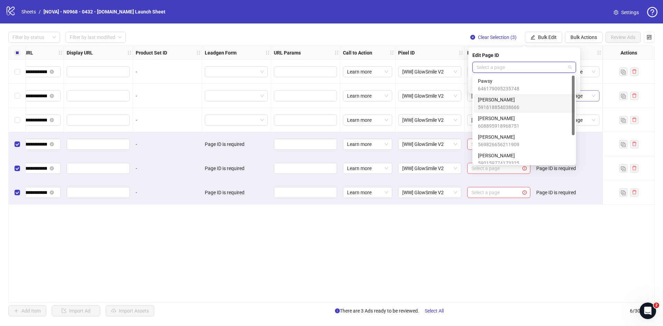
drag, startPoint x: 515, startPoint y: 99, endPoint x: 541, endPoint y: 97, distance: 25.3
click at [515, 99] on span "Joseph Woods" at bounding box center [498, 100] width 41 height 8
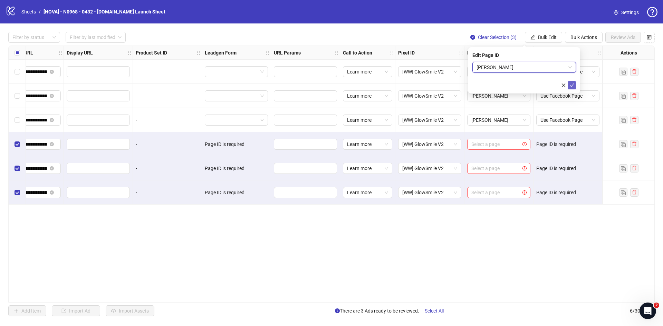
click at [570, 86] on icon "check" at bounding box center [572, 85] width 5 height 5
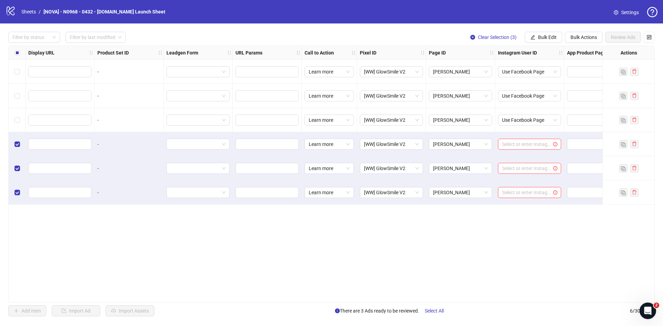
scroll to position [0, 760]
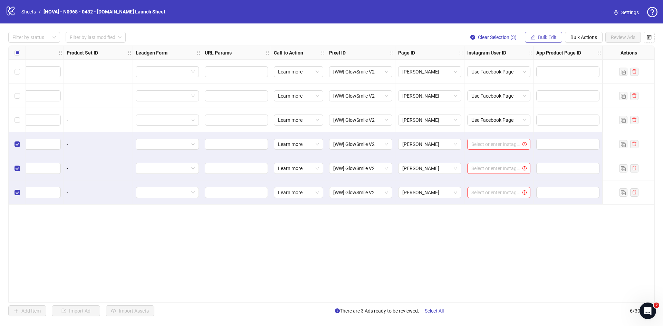
click at [534, 39] on icon "edit" at bounding box center [533, 37] width 5 height 5
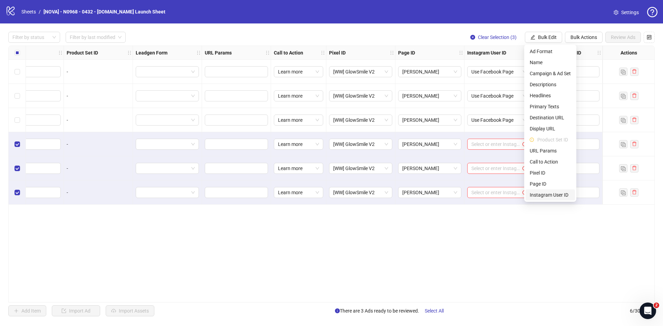
click at [538, 194] on span "Instagram User ID" at bounding box center [550, 195] width 41 height 8
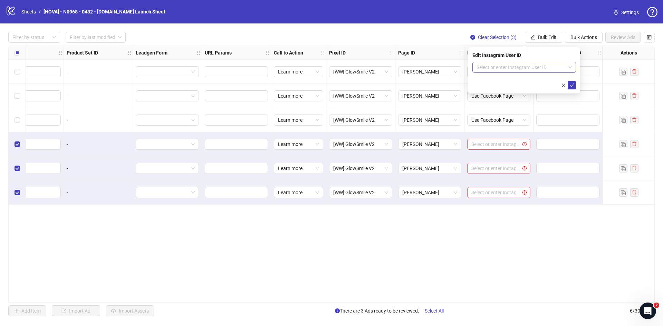
click at [511, 70] on input "search" at bounding box center [521, 67] width 89 height 10
click at [511, 80] on div "Use Facebook Page" at bounding box center [524, 81] width 93 height 8
click at [571, 85] on icon "check" at bounding box center [572, 85] width 5 height 5
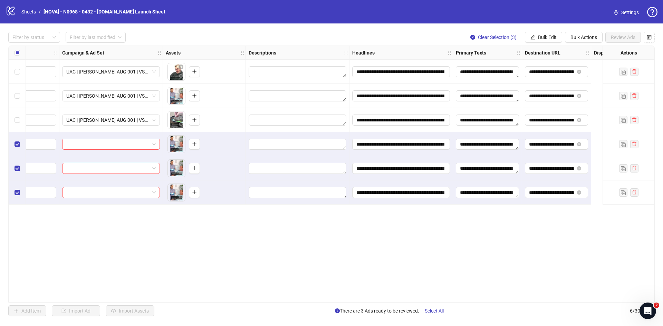
scroll to position [0, 0]
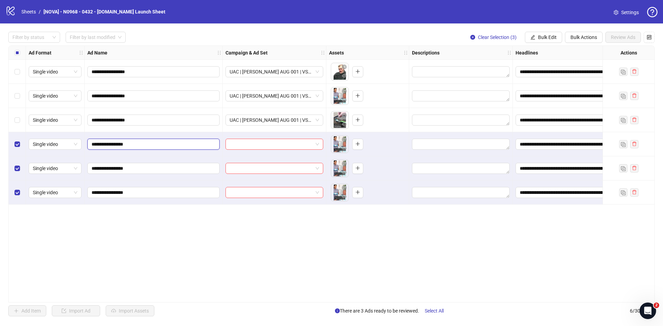
click at [96, 146] on input "**********" at bounding box center [153, 145] width 123 height 8
type input "**********"
drag, startPoint x: 97, startPoint y: 170, endPoint x: 85, endPoint y: 170, distance: 11.4
click at [85, 170] on div "**********" at bounding box center [154, 168] width 138 height 24
paste input "**********"
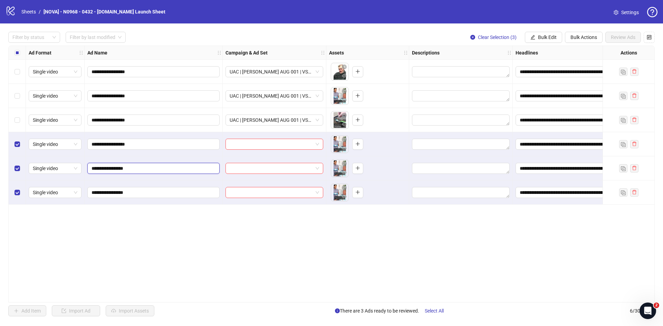
type input "**********"
click at [95, 193] on input "**********" at bounding box center [153, 193] width 123 height 8
type input "**********"
click at [266, 143] on input "search" at bounding box center [271, 144] width 83 height 10
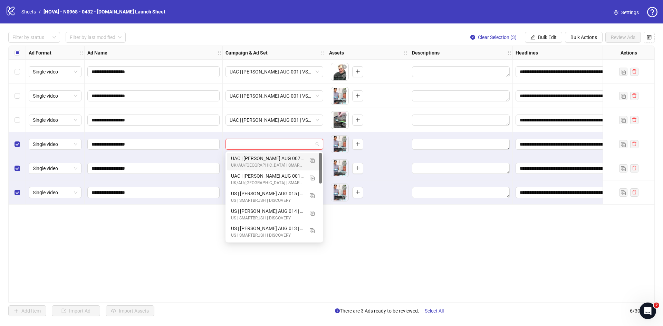
click at [270, 163] on div "UK/AU/[GEOGRAPHIC_DATA] | SMARTBRUSH | DISCOVERY" at bounding box center [267, 165] width 73 height 7
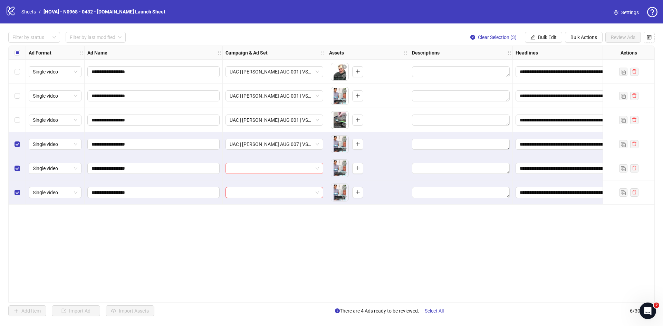
click at [256, 165] on input "search" at bounding box center [271, 168] width 83 height 10
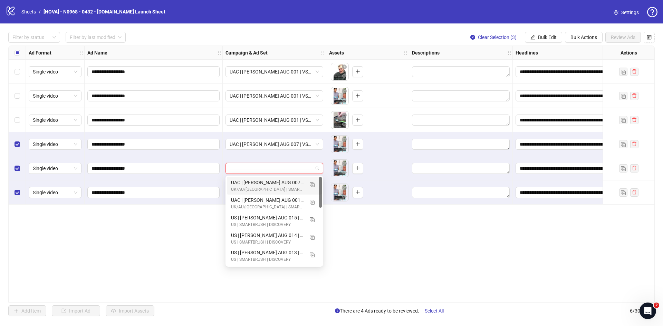
click at [260, 182] on div "UAC | [PERSON_NAME] AUG 007 | VSL ARMY DENTIST | DISCOVERY | VARIATION" at bounding box center [267, 183] width 73 height 8
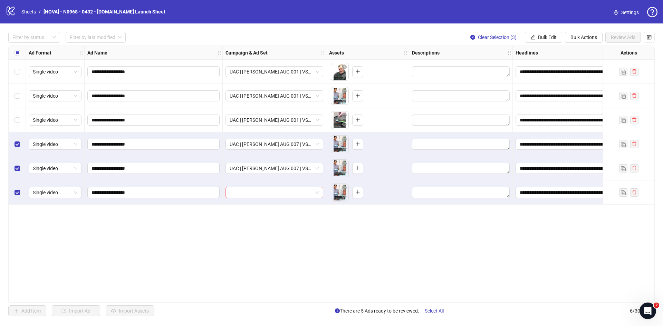
click at [259, 191] on input "search" at bounding box center [271, 193] width 83 height 10
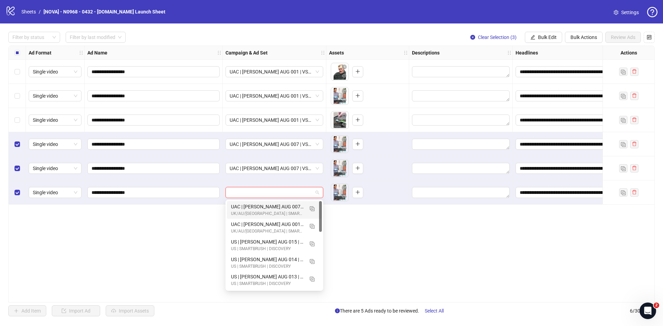
click at [267, 212] on div "UK/AU/[GEOGRAPHIC_DATA] | SMARTBRUSH | DISCOVERY" at bounding box center [267, 214] width 73 height 7
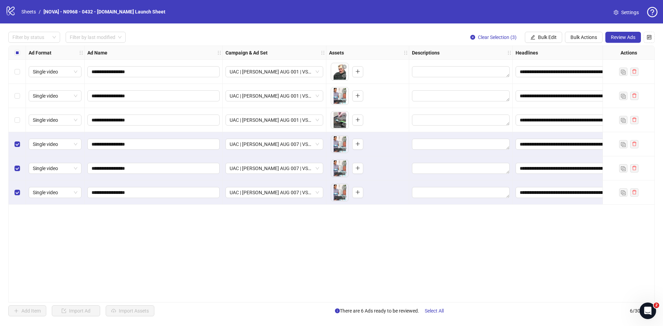
click at [233, 225] on div "**********" at bounding box center [331, 174] width 647 height 257
click at [625, 38] on span "Review Ads" at bounding box center [623, 38] width 25 height 6
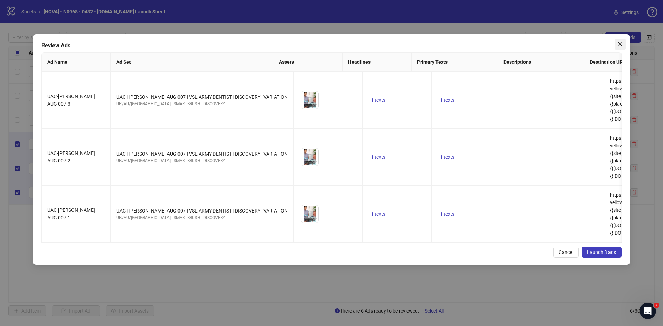
click at [616, 44] on span "Close" at bounding box center [620, 44] width 11 height 6
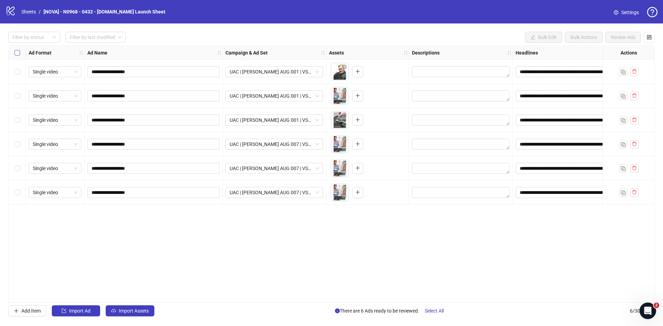
click at [17, 57] on label "Select all rows" at bounding box center [18, 53] width 6 height 8
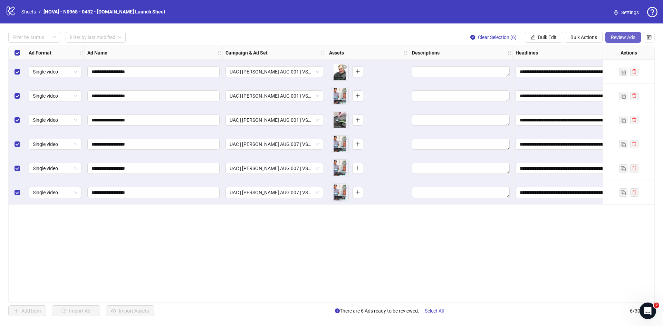
click at [622, 42] on button "Review Ads" at bounding box center [624, 37] width 36 height 11
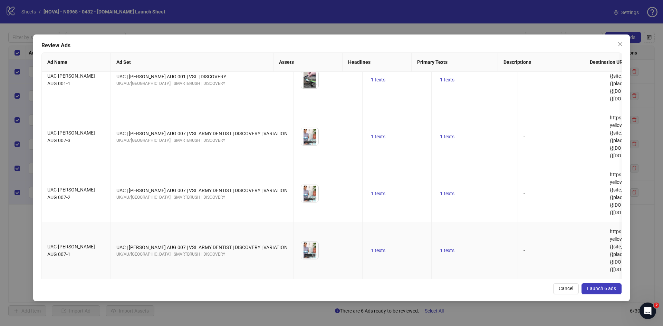
scroll to position [140, 0]
click at [605, 287] on span "Launch 6 ads" at bounding box center [601, 289] width 29 height 6
